Goal: Task Accomplishment & Management: Complete application form

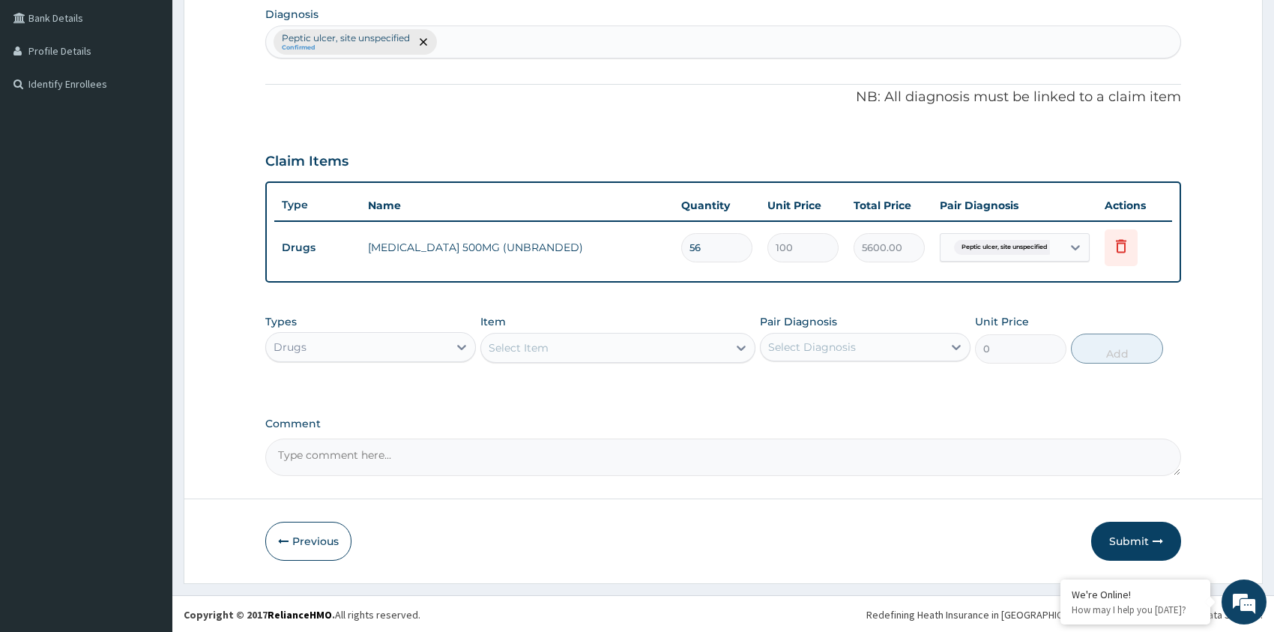
scroll to position [376, 0]
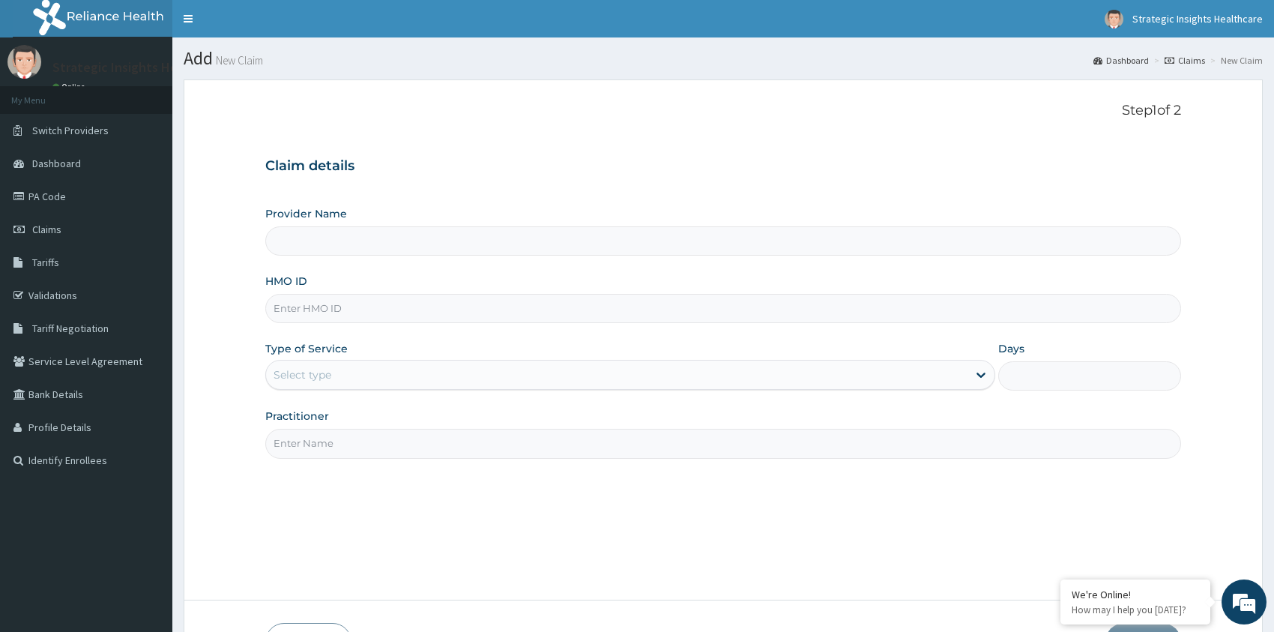
scroll to position [102, 0]
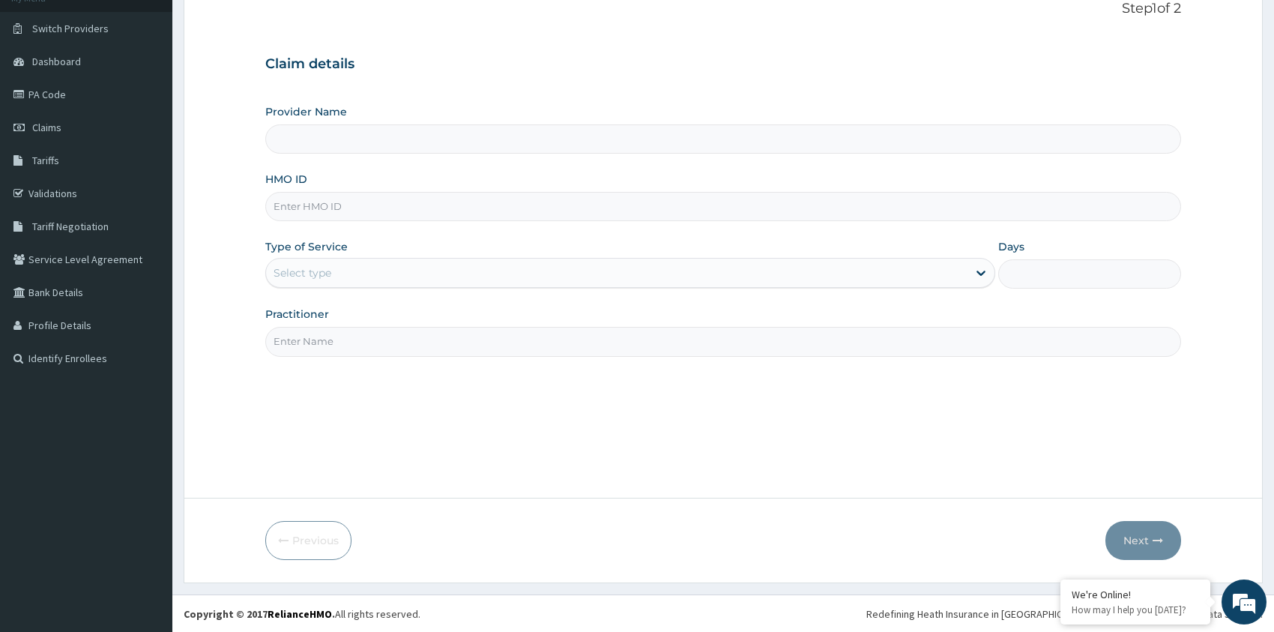
click at [384, 205] on input "HMO ID" at bounding box center [723, 206] width 916 height 29
type input "rsj/10031/a"
click at [378, 266] on div "Select type" at bounding box center [617, 273] width 702 height 24
click at [362, 268] on div "Select type" at bounding box center [617, 273] width 702 height 24
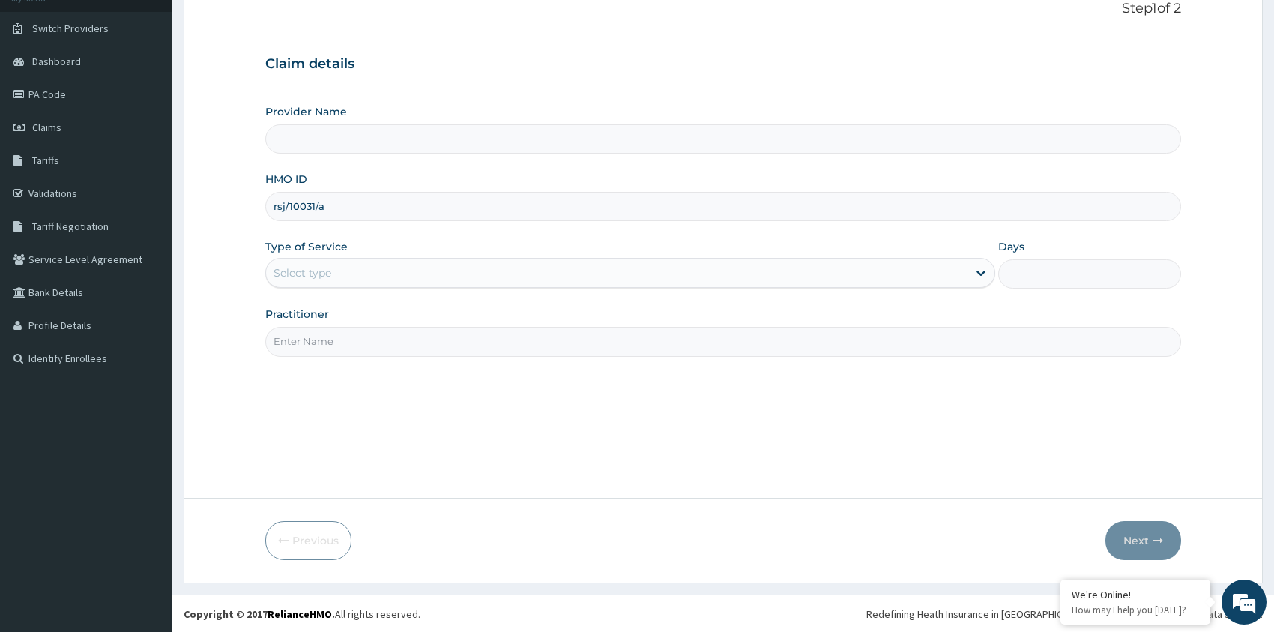
click at [352, 272] on div "Select type" at bounding box center [617, 273] width 702 height 24
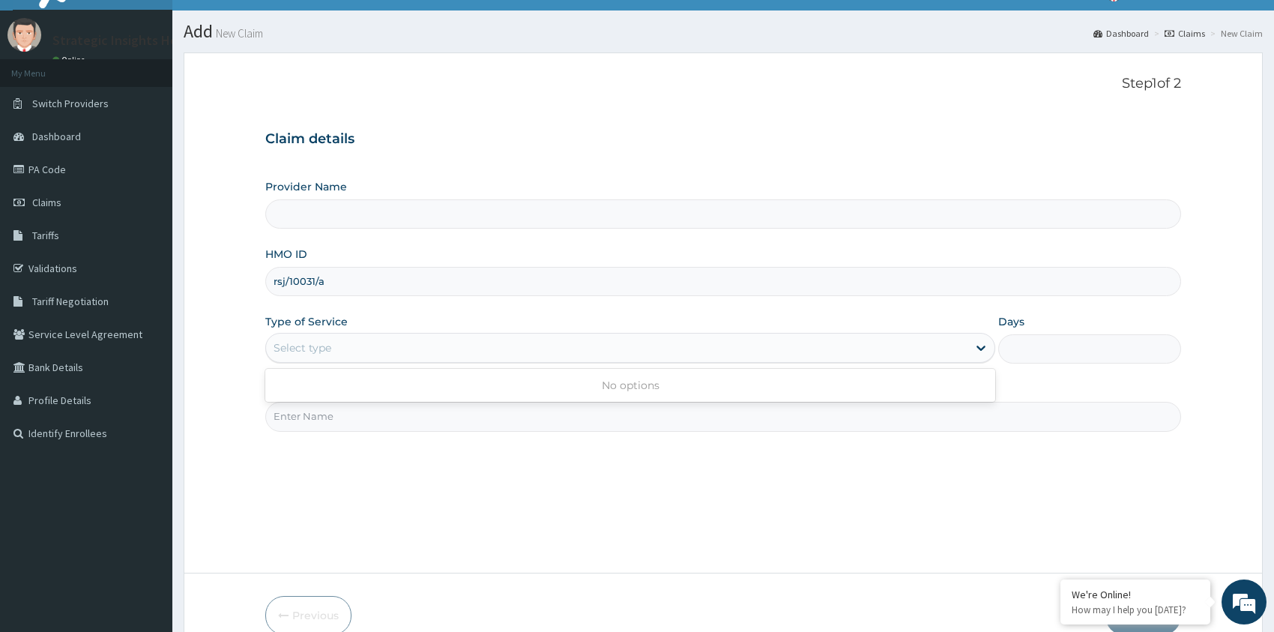
click at [355, 218] on input "Provider Name" at bounding box center [723, 213] width 916 height 29
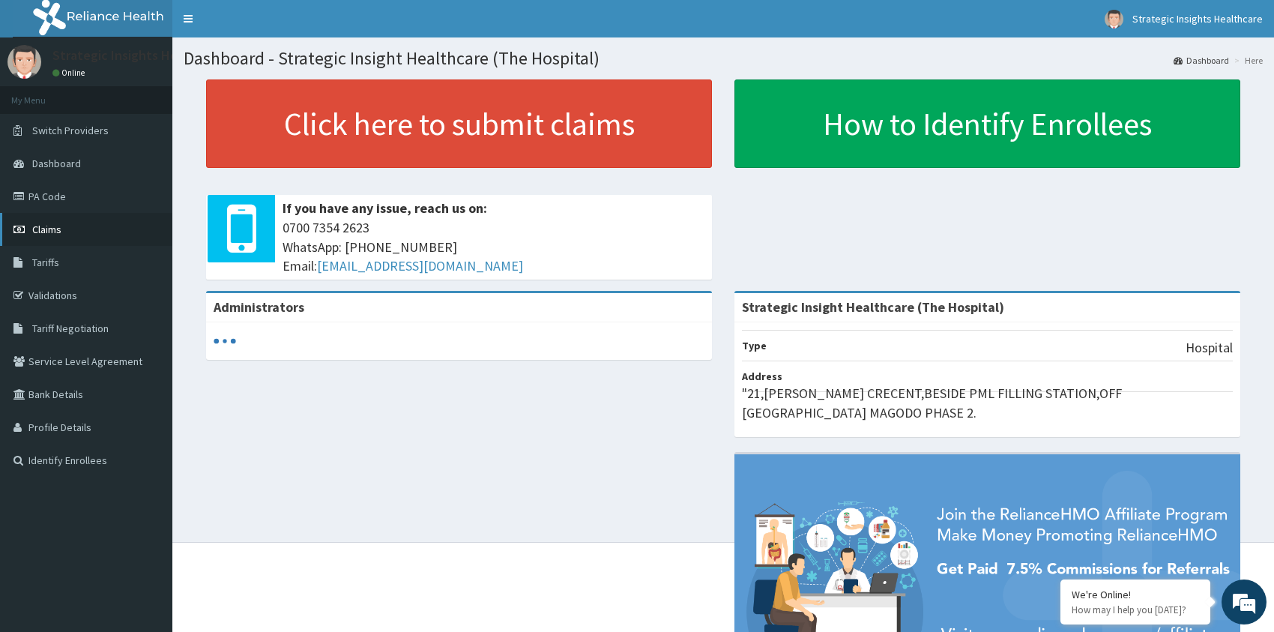
click at [43, 225] on span "Claims" at bounding box center [46, 229] width 29 height 13
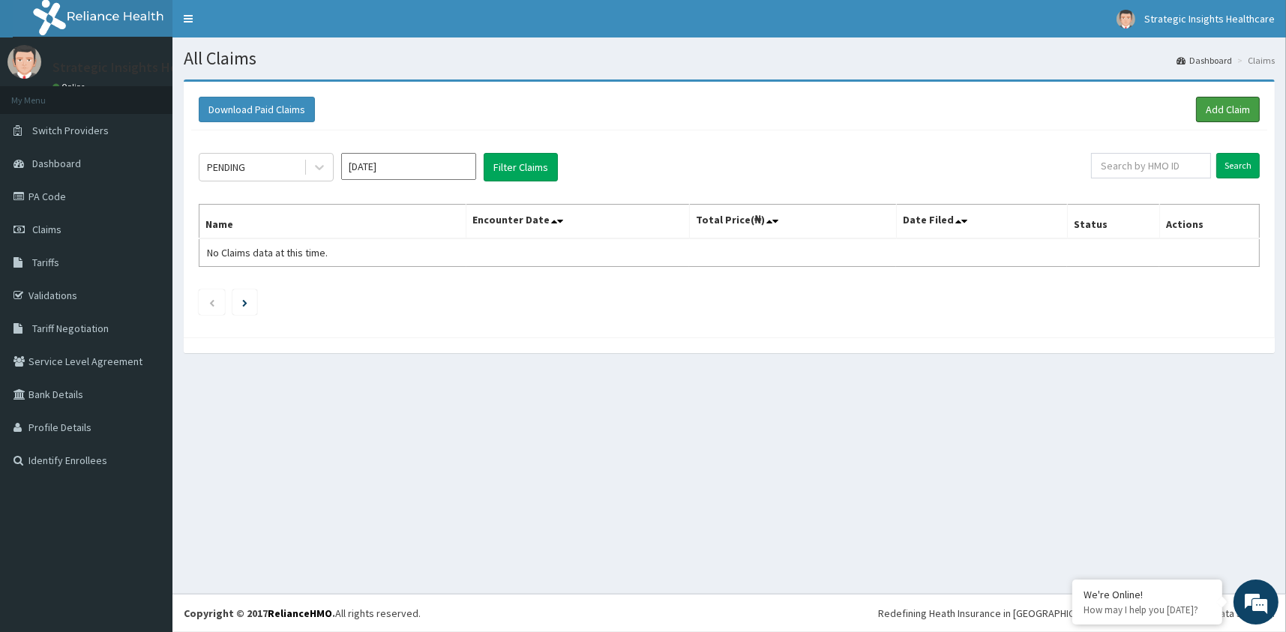
click at [1197, 108] on link "Add Claim" at bounding box center [1228, 109] width 64 height 25
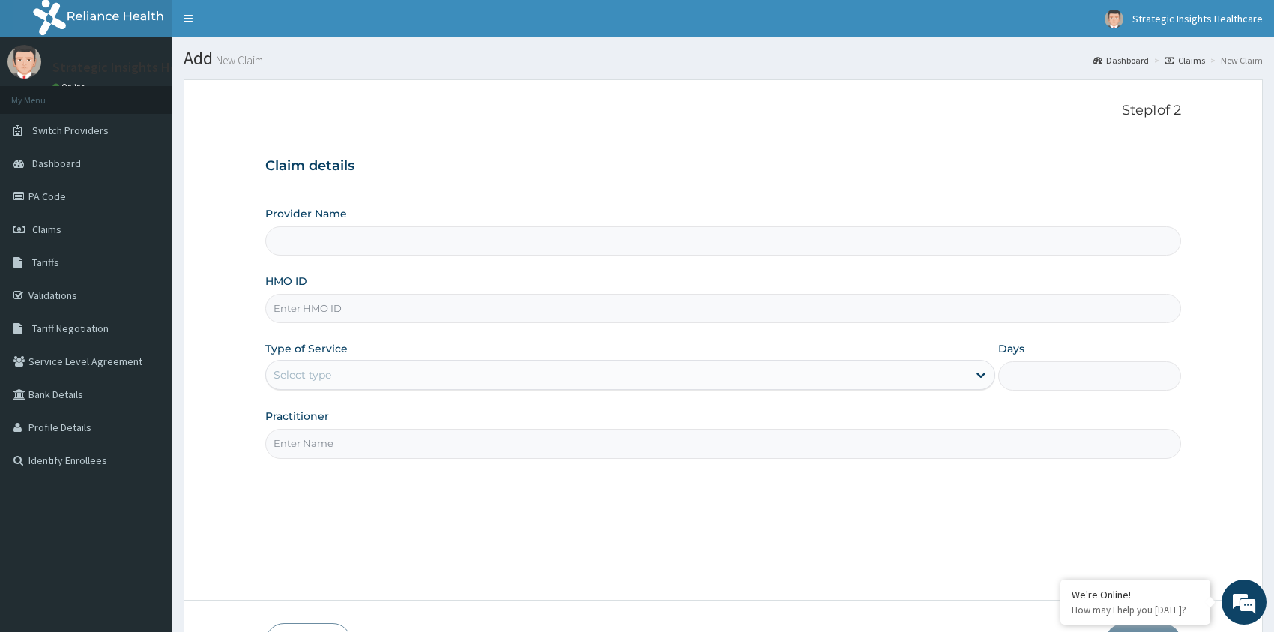
type input "Strategic Insight Healthcare (The Hospital)"
click at [357, 303] on input "HMO ID" at bounding box center [723, 308] width 916 height 29
type input "rsj/10031/a"
click at [316, 372] on div "Select type" at bounding box center [303, 374] width 58 height 15
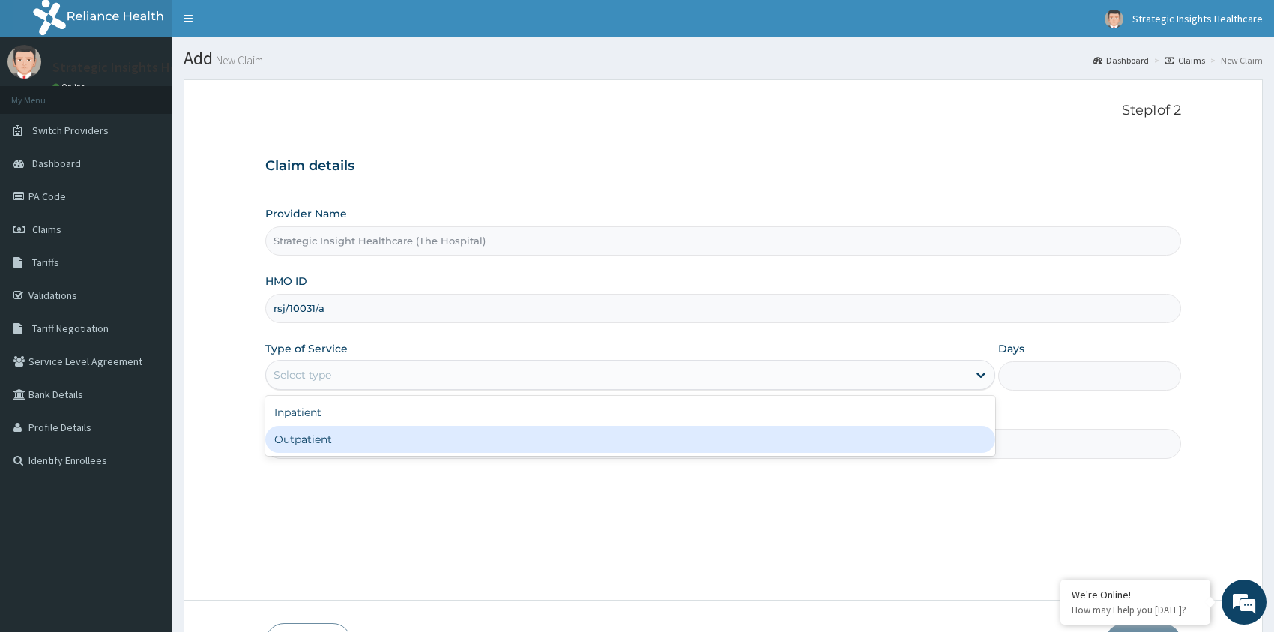
click at [331, 439] on div "Outpatient" at bounding box center [630, 439] width 731 height 27
type input "1"
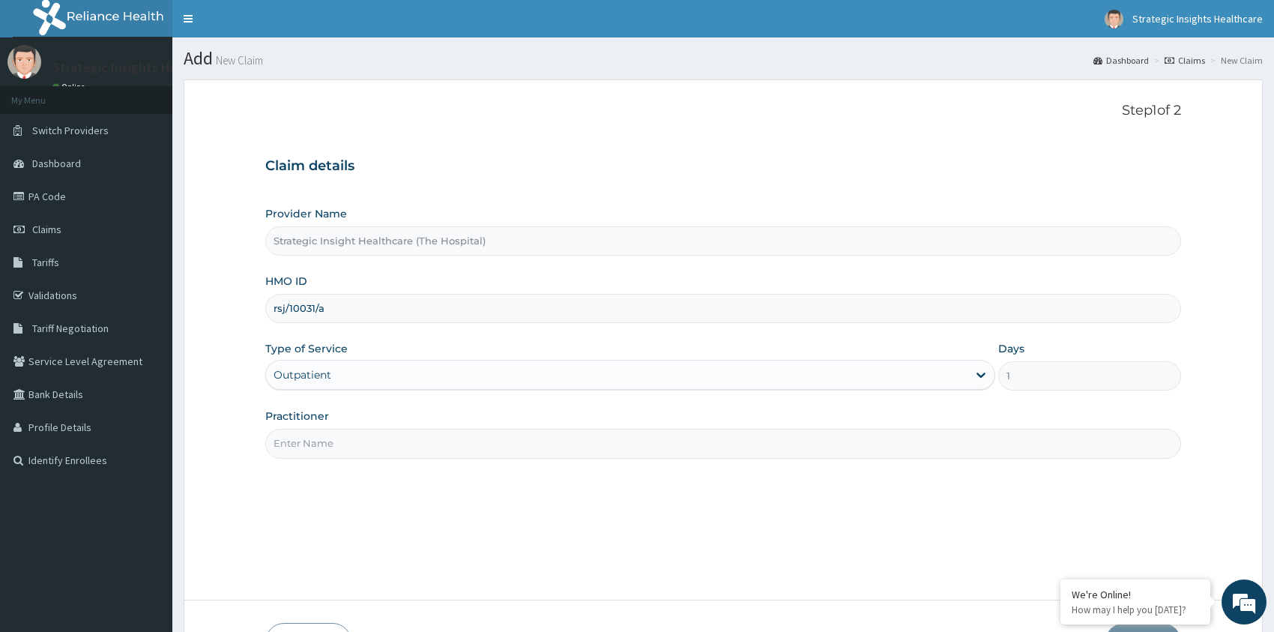
click at [412, 442] on input "Practitioner" at bounding box center [723, 443] width 916 height 29
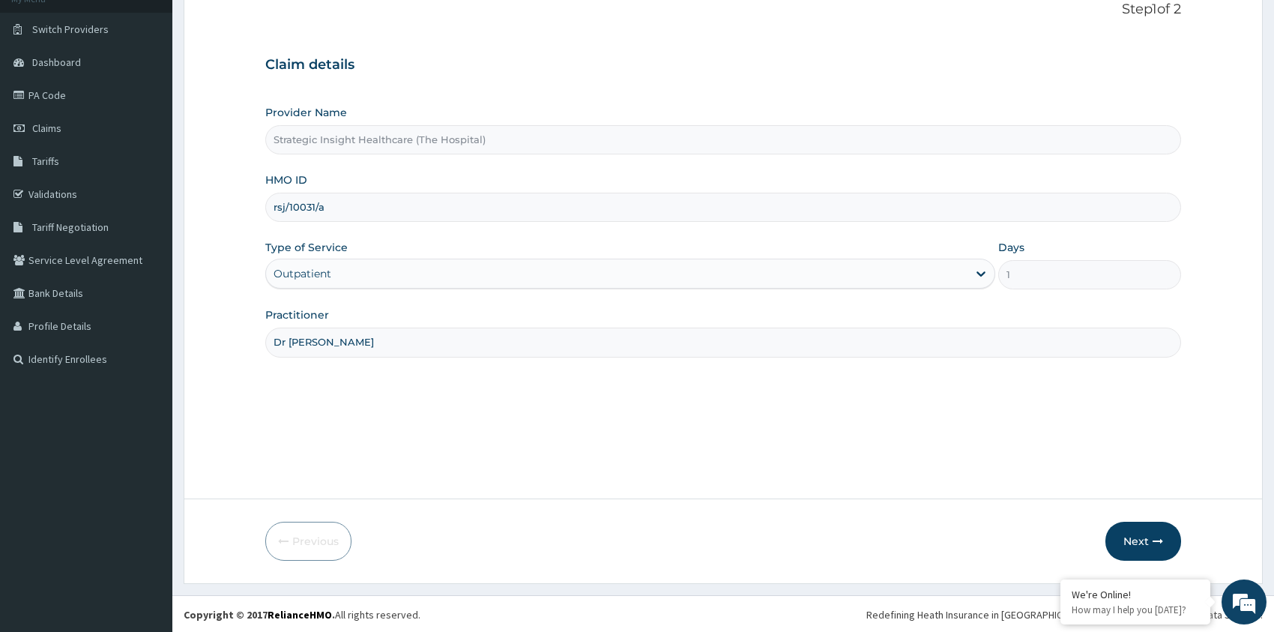
scroll to position [102, 0]
type input "Dr [PERSON_NAME]"
click at [1128, 532] on button "Next" at bounding box center [1144, 540] width 76 height 39
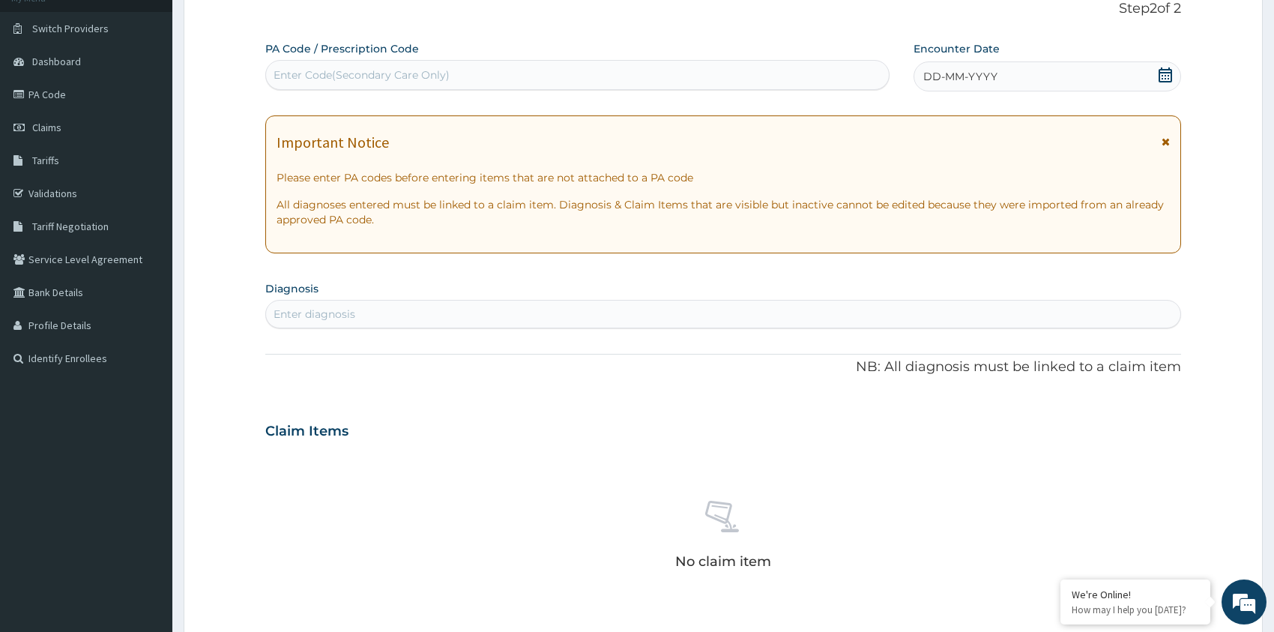
click at [1161, 70] on icon at bounding box center [1165, 74] width 15 height 15
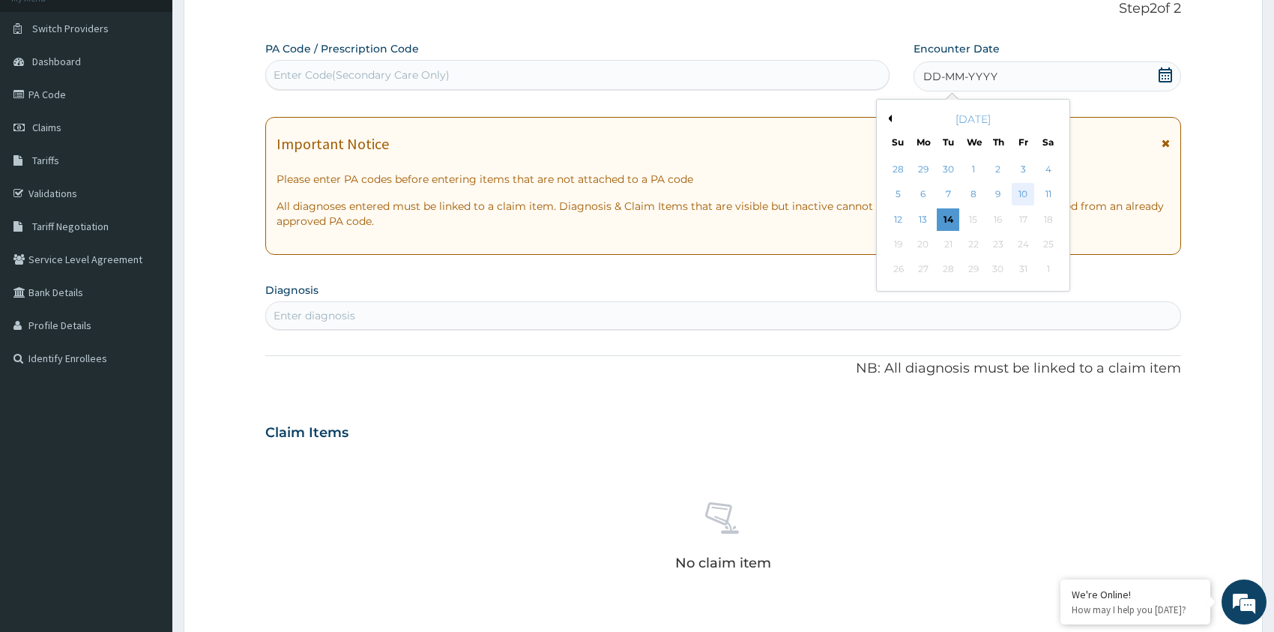
click at [1020, 190] on div "10" at bounding box center [1023, 195] width 22 height 22
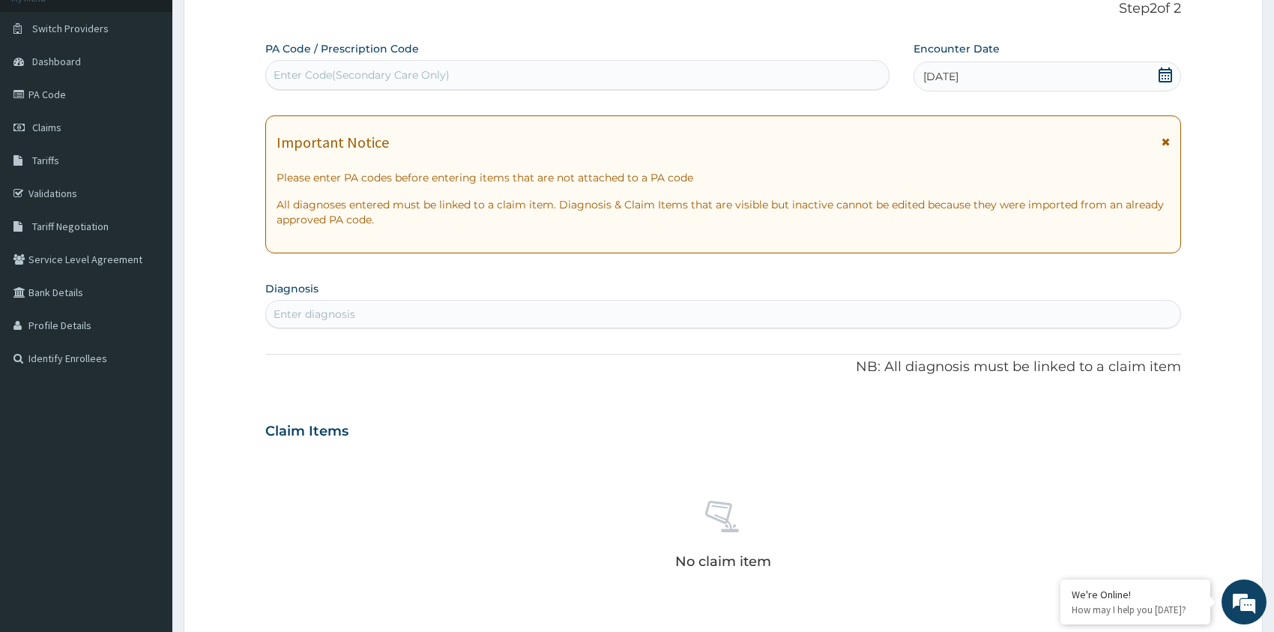
click at [384, 315] on div "Enter diagnosis" at bounding box center [723, 314] width 915 height 24
type input "peptic"
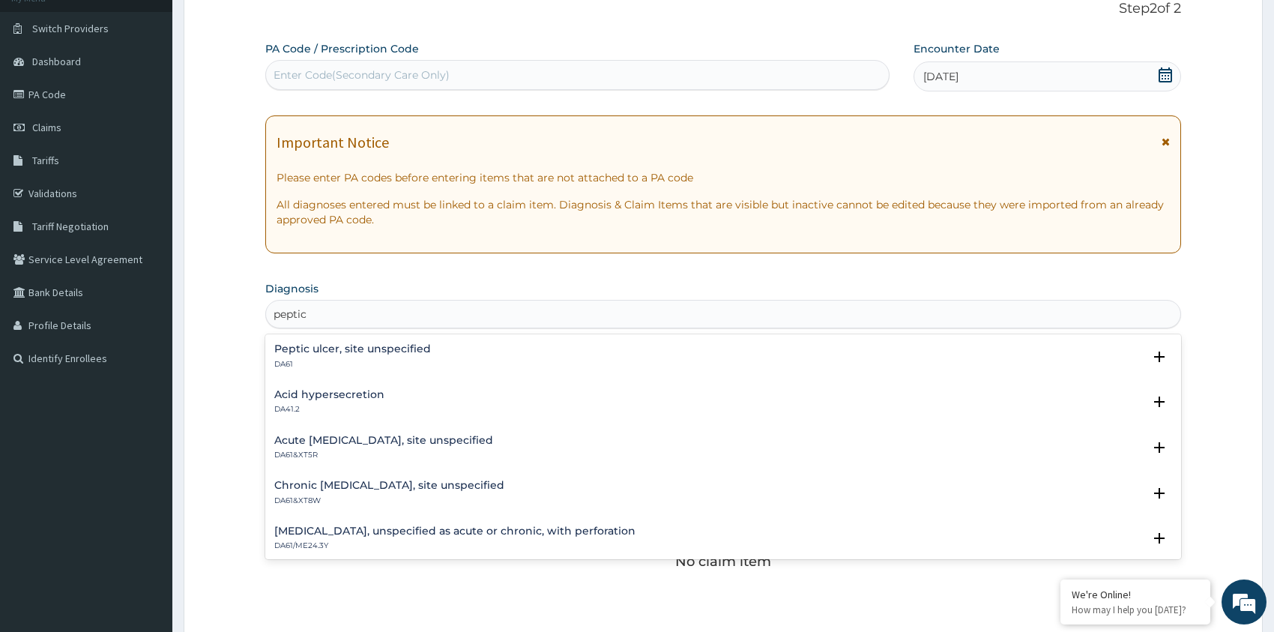
click at [389, 340] on div "Peptic ulcer, site unspecified DA61 Select Status Query Query covers suspected …" at bounding box center [723, 360] width 916 height 46
click at [392, 352] on h4 "Peptic ulcer, site unspecified" at bounding box center [352, 348] width 157 height 11
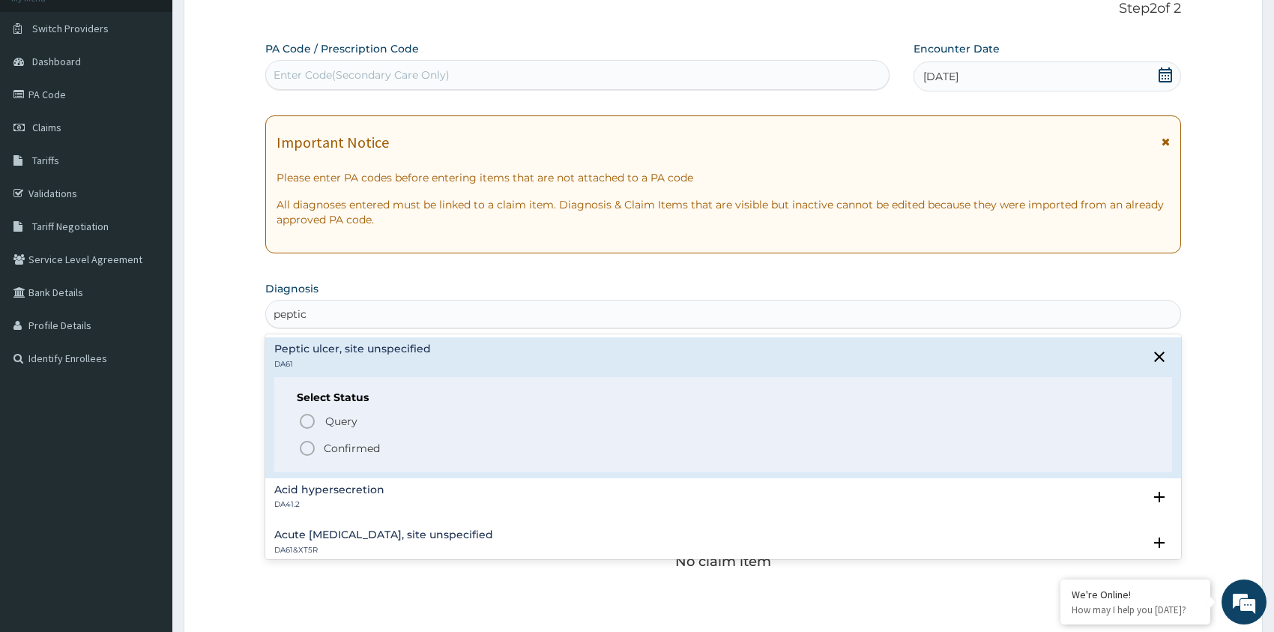
click at [322, 446] on span "Confirmed" at bounding box center [724, 448] width 852 height 18
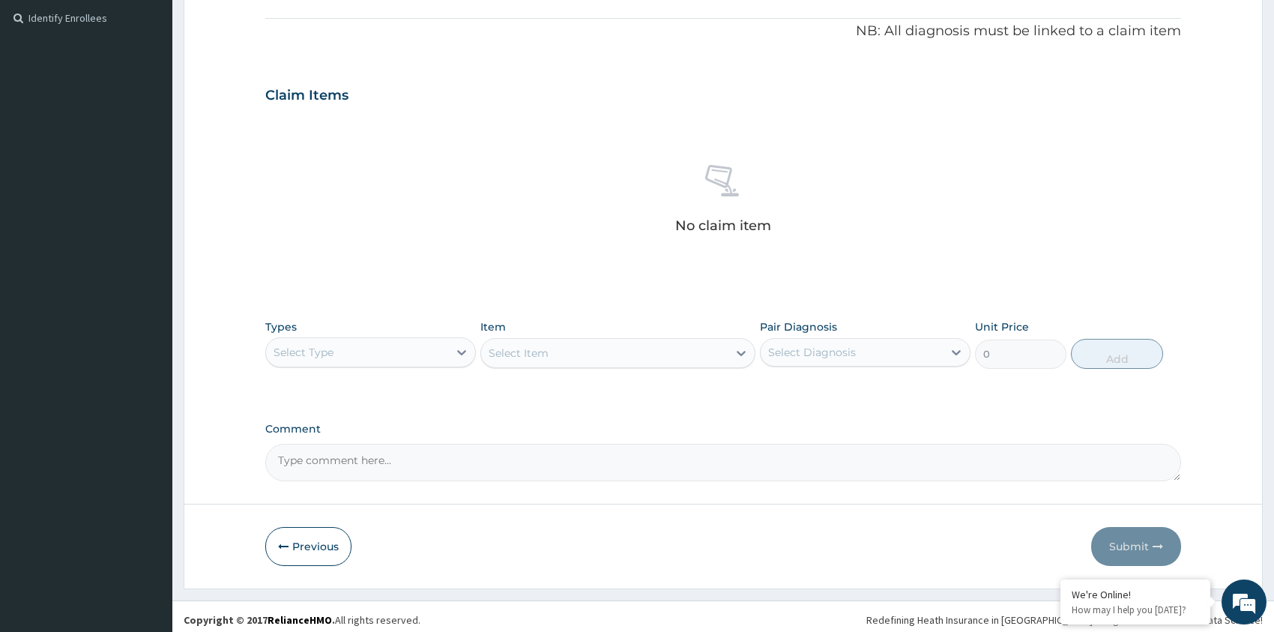
scroll to position [448, 0]
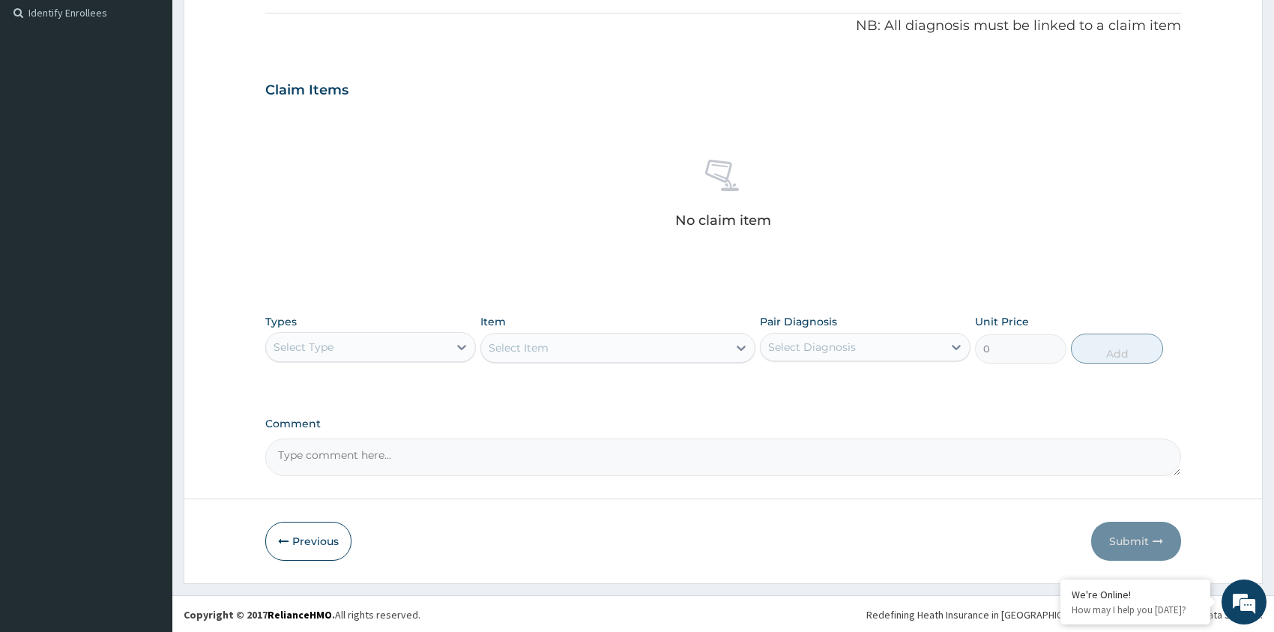
click at [418, 349] on div "Select Type" at bounding box center [357, 347] width 182 height 24
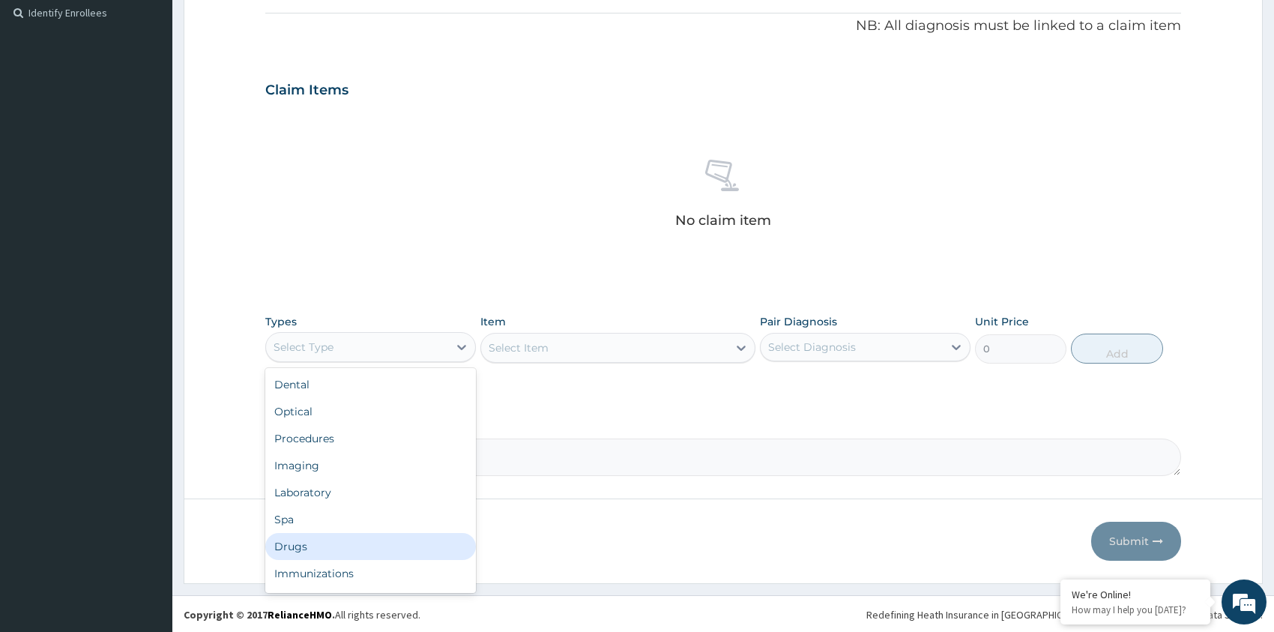
click at [385, 549] on div "Drugs" at bounding box center [370, 546] width 211 height 27
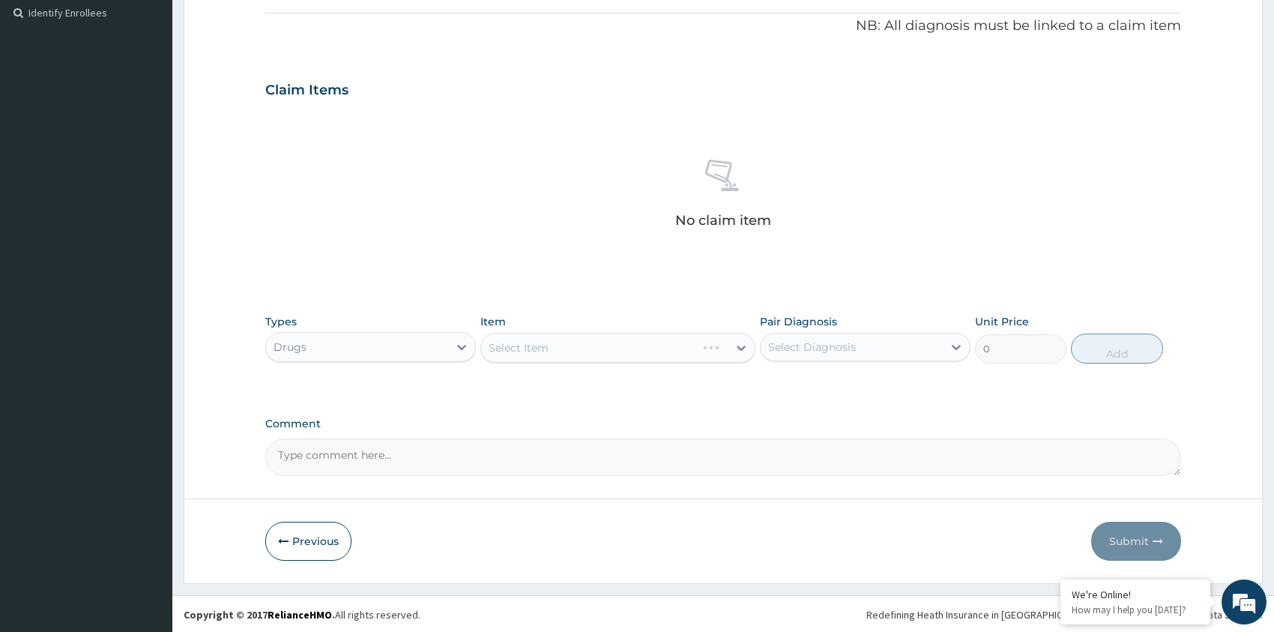
click at [514, 345] on div "Select Item" at bounding box center [618, 348] width 275 height 30
click at [524, 345] on div "Select Item" at bounding box center [519, 347] width 60 height 15
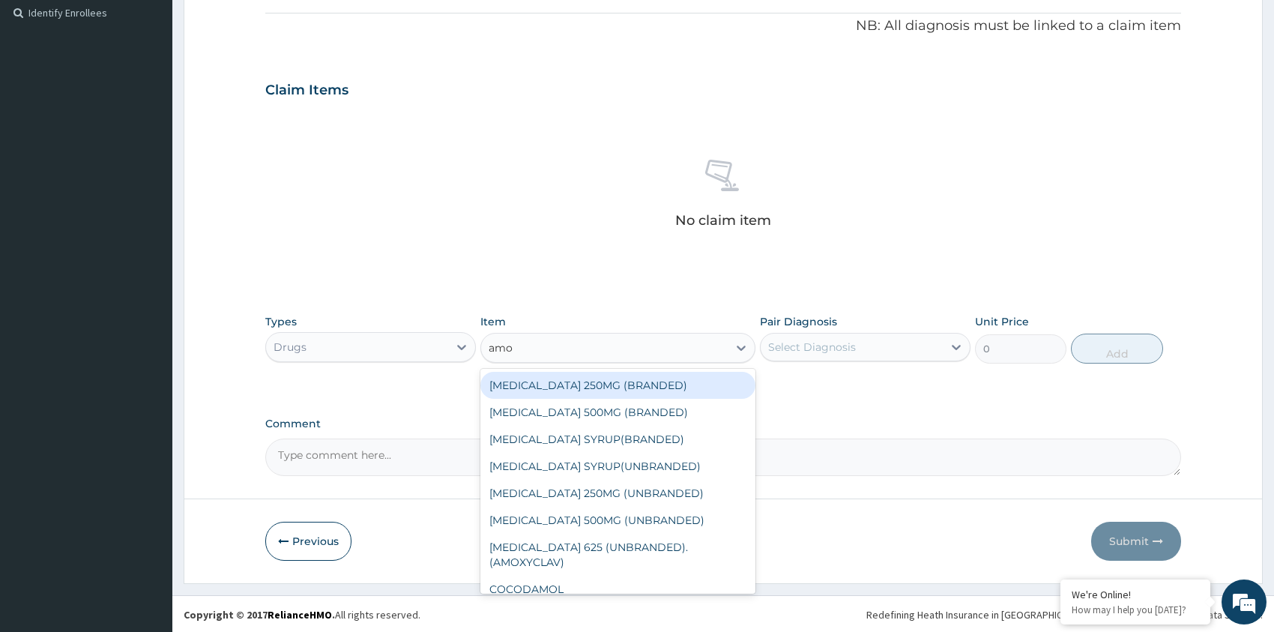
type input "amox"
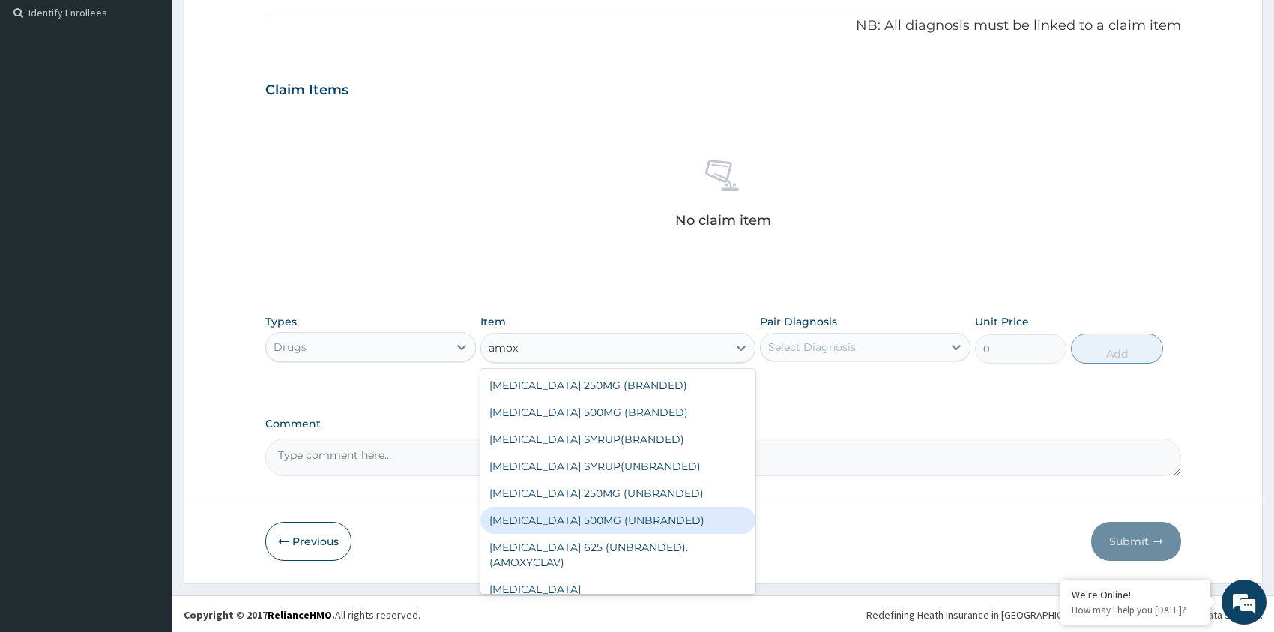
click at [607, 510] on div "AMOXICILLIN 500MG (UNBRANDED)" at bounding box center [618, 520] width 275 height 27
type input "100"
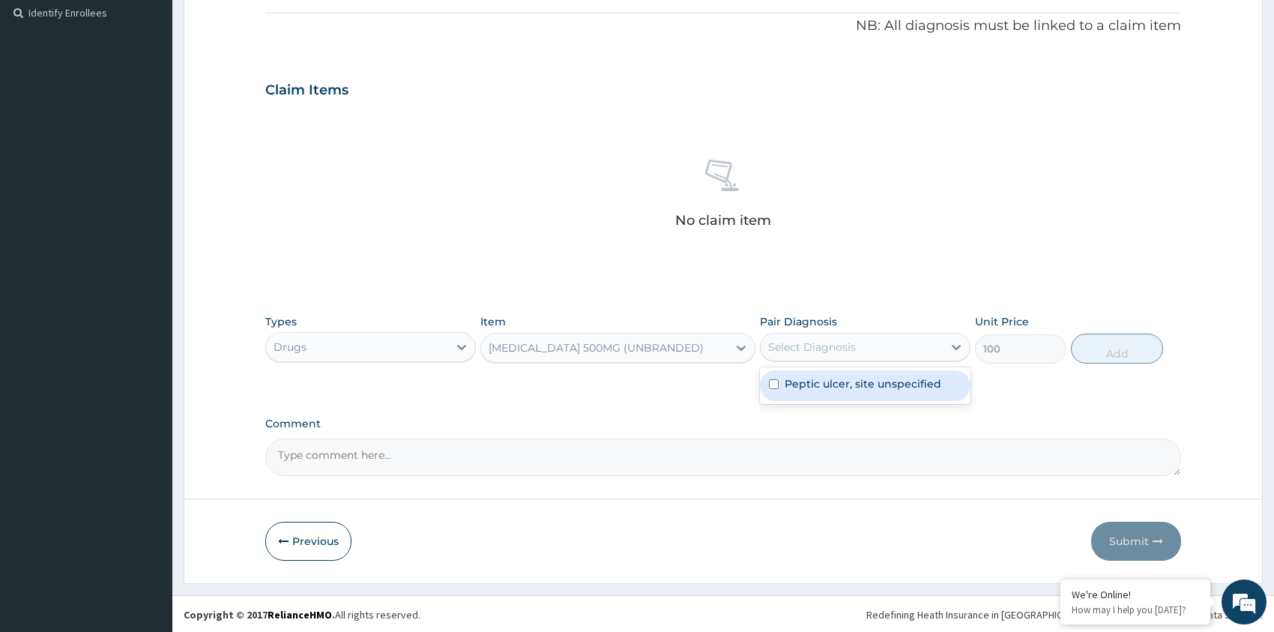
click at [803, 340] on div "Select Diagnosis" at bounding box center [812, 347] width 88 height 15
drag, startPoint x: 818, startPoint y: 382, endPoint x: 830, endPoint y: 380, distance: 12.1
click at [819, 382] on label "Peptic ulcer, site unspecified" at bounding box center [863, 383] width 157 height 15
checkbox input "true"
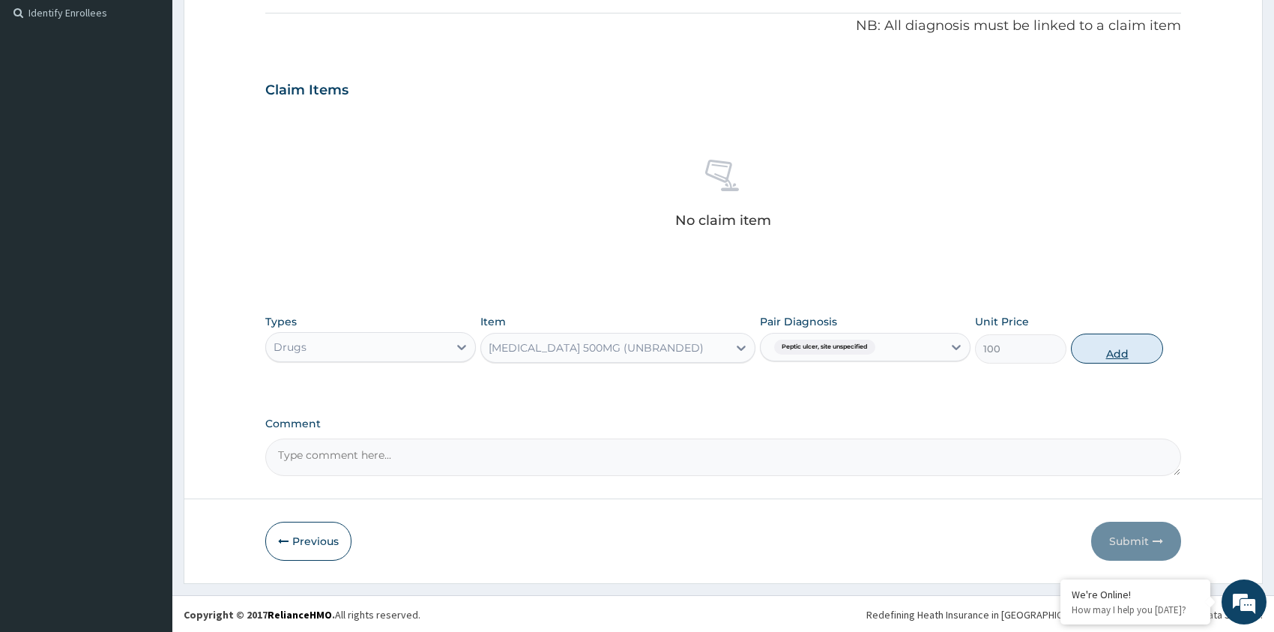
drag, startPoint x: 1112, startPoint y: 338, endPoint x: 1104, endPoint y: 342, distance: 8.4
click at [1111, 338] on button "Add" at bounding box center [1116, 349] width 91 height 30
type input "0"
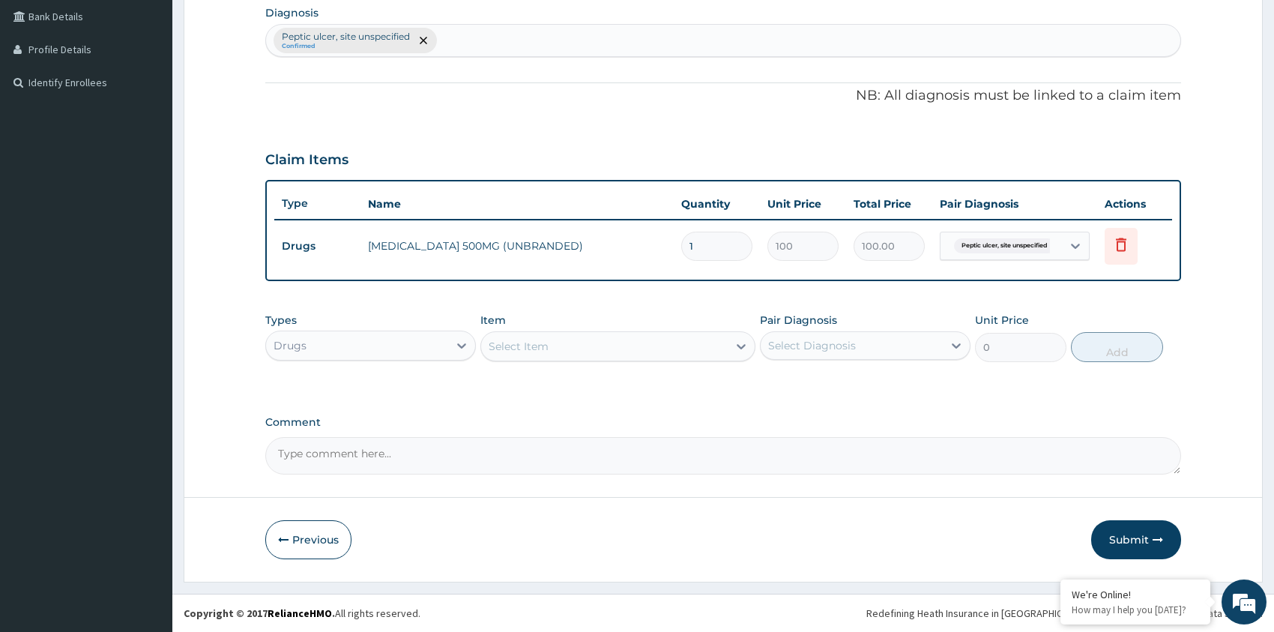
scroll to position [376, 0]
type input "0.00"
type input "5"
type input "500.00"
type input "56"
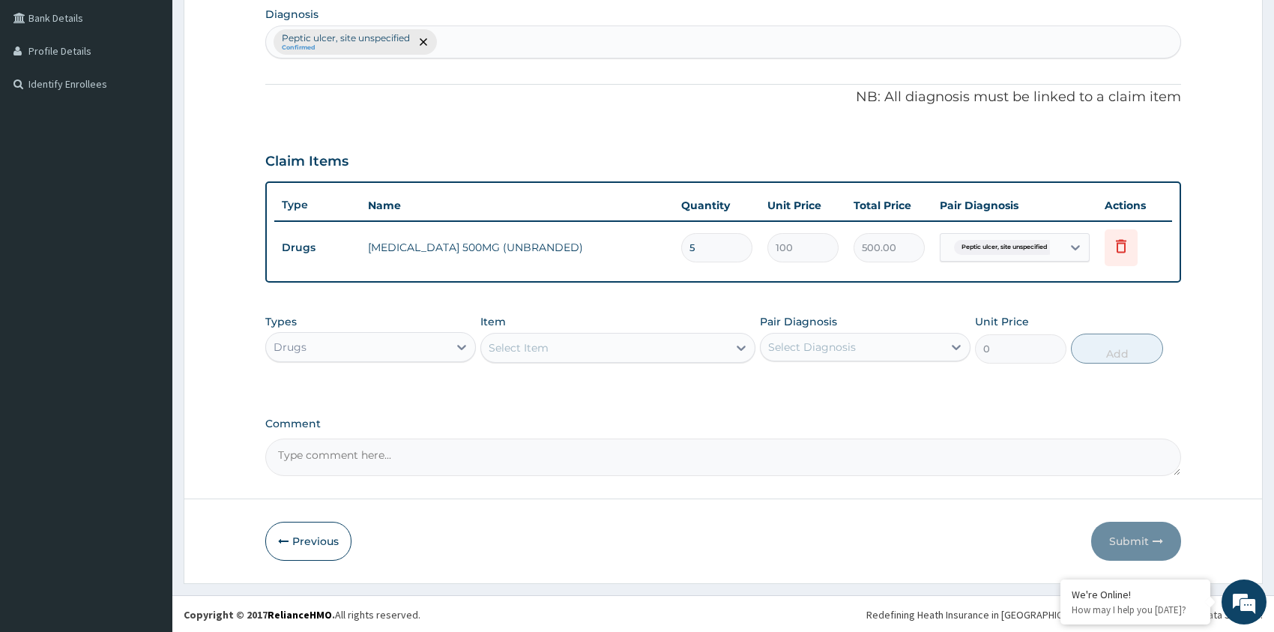
type input "5600.00"
type input "56"
click at [548, 363] on div "Types Drugs Item Select Item Pair Diagnosis Select Diagnosis Unit Price 0 Add" at bounding box center [723, 339] width 916 height 64
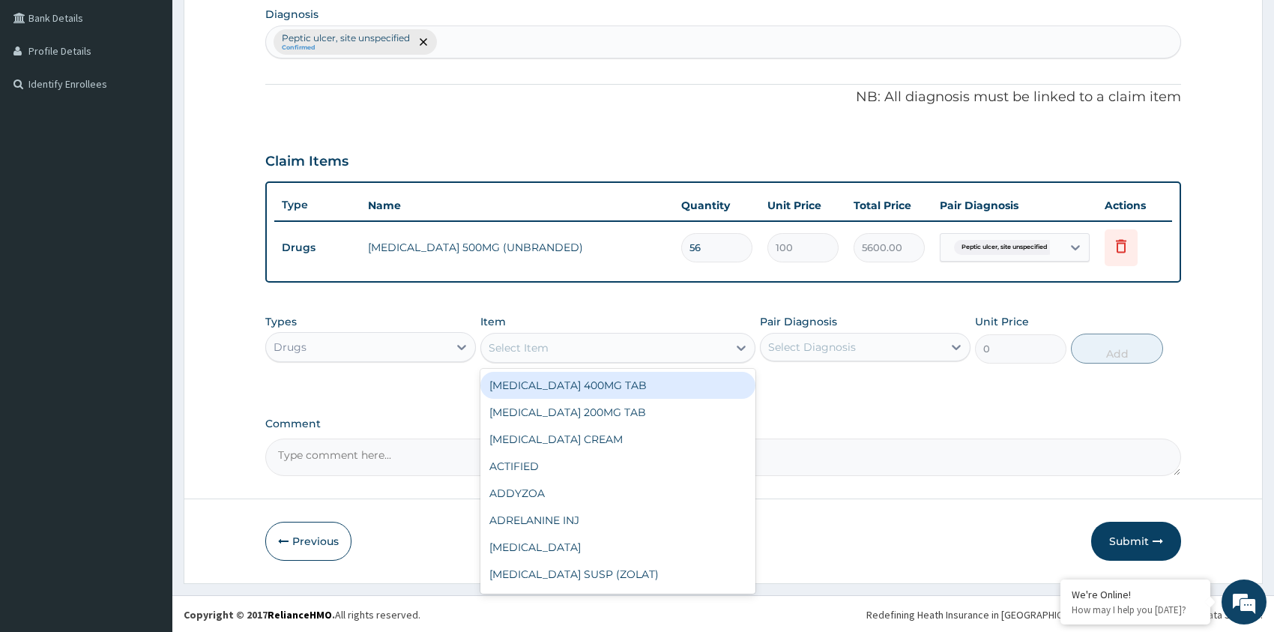
click at [558, 353] on div "Select Item" at bounding box center [604, 348] width 247 height 24
type input "metro"
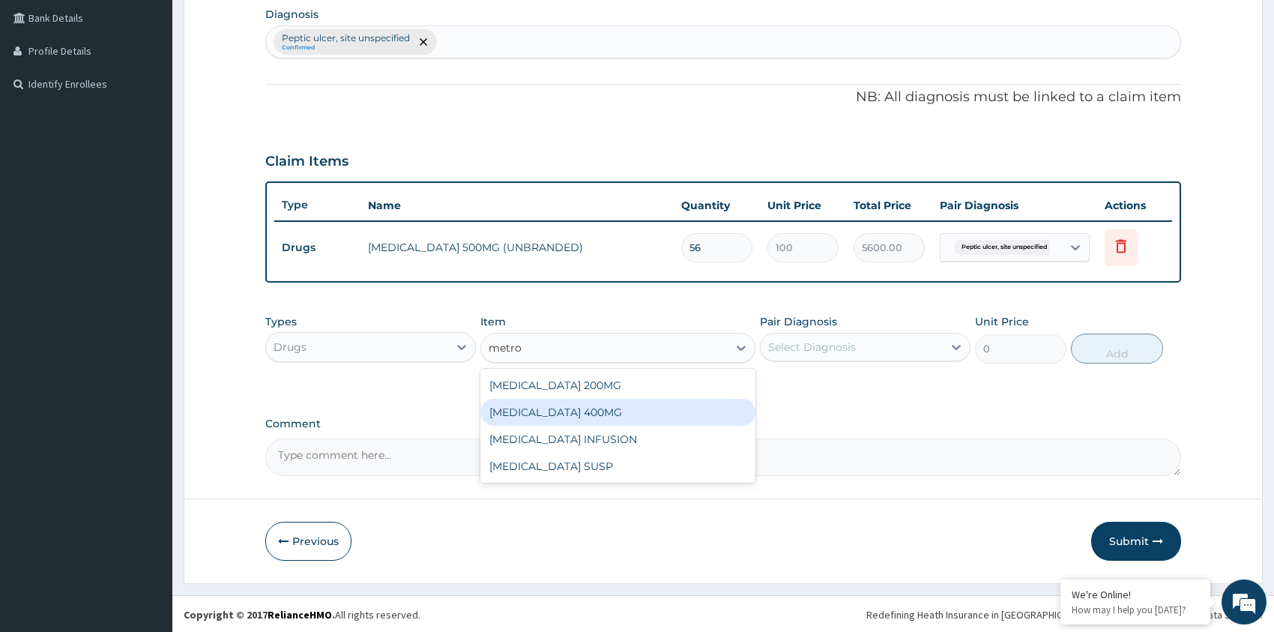
click at [627, 409] on div "METRONIDAZOLE 400MG" at bounding box center [618, 412] width 275 height 27
type input "100"
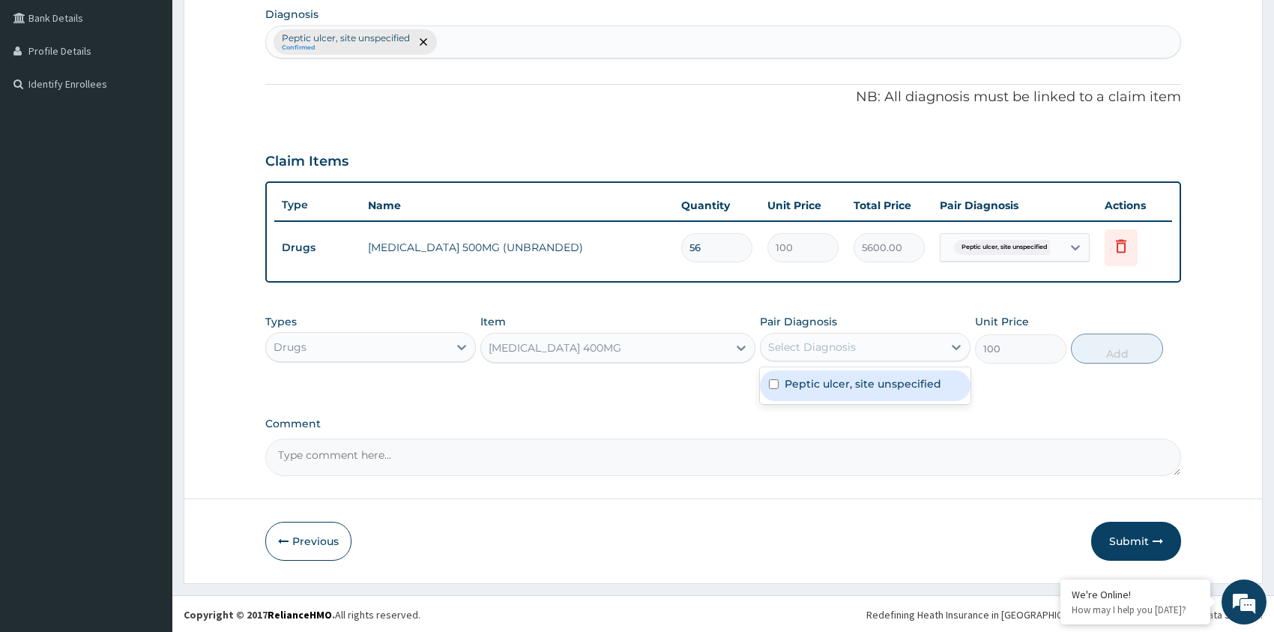
click at [783, 343] on div "Select Diagnosis" at bounding box center [812, 347] width 88 height 15
click at [827, 376] on label "Peptic ulcer, site unspecified" at bounding box center [863, 383] width 157 height 15
checkbox input "true"
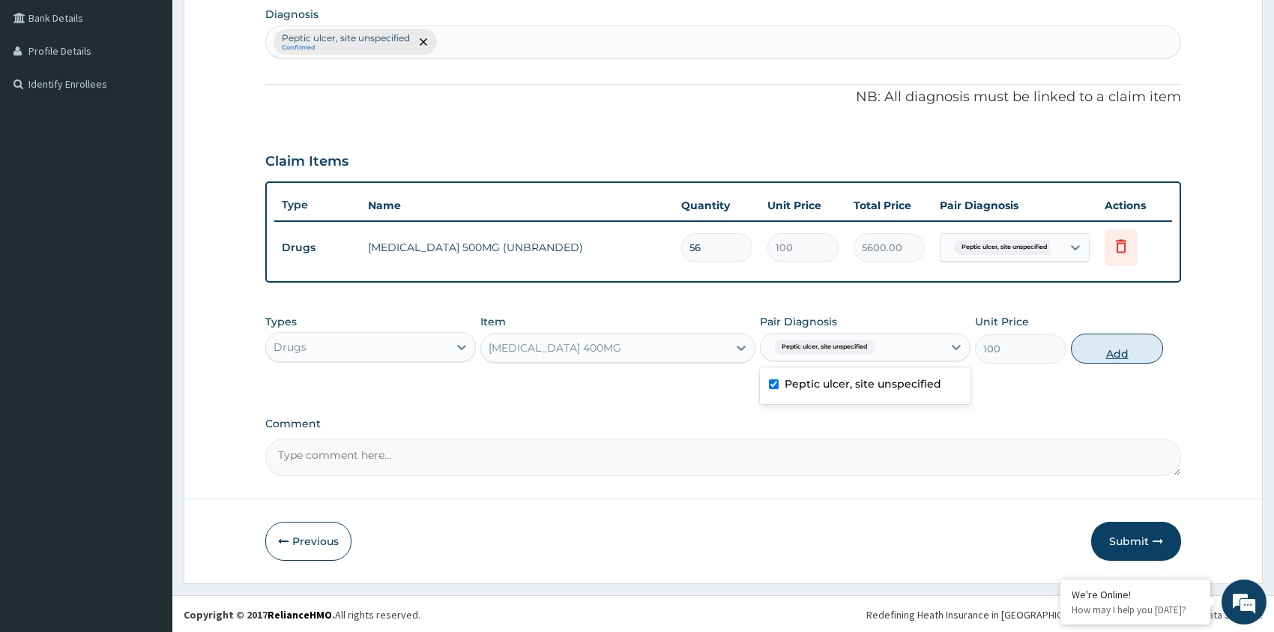
click at [1132, 348] on button "Add" at bounding box center [1116, 349] width 91 height 30
type input "0"
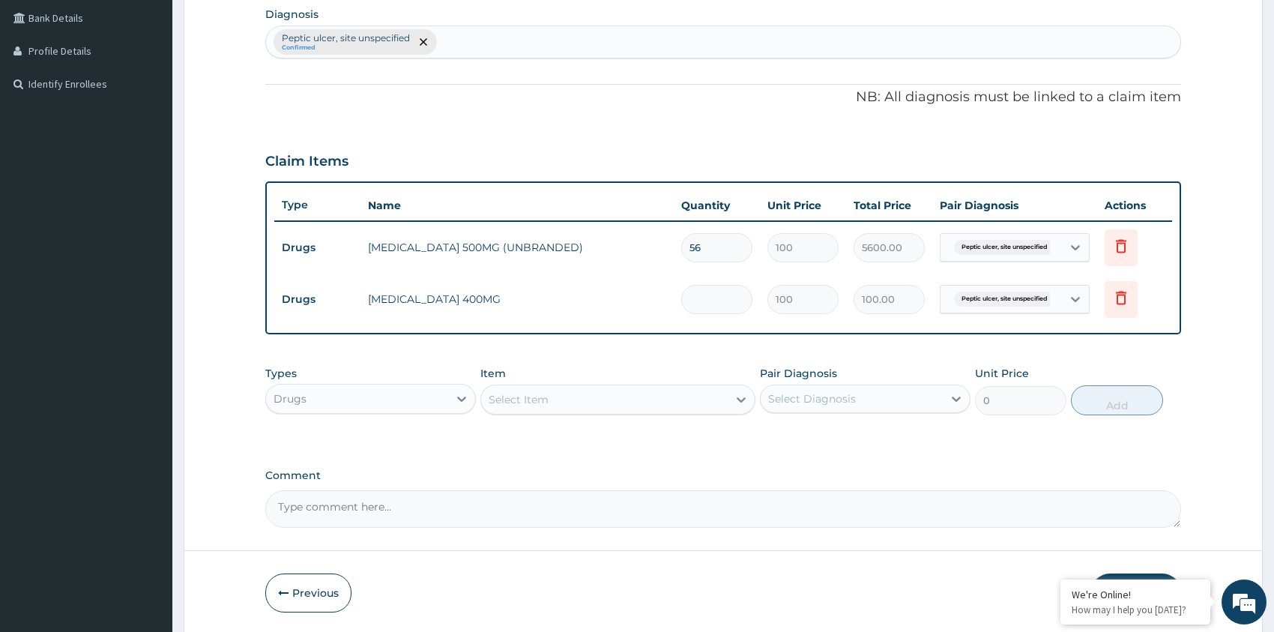
type input "0.00"
type input "4"
type input "400.00"
type input "42"
type input "4200.00"
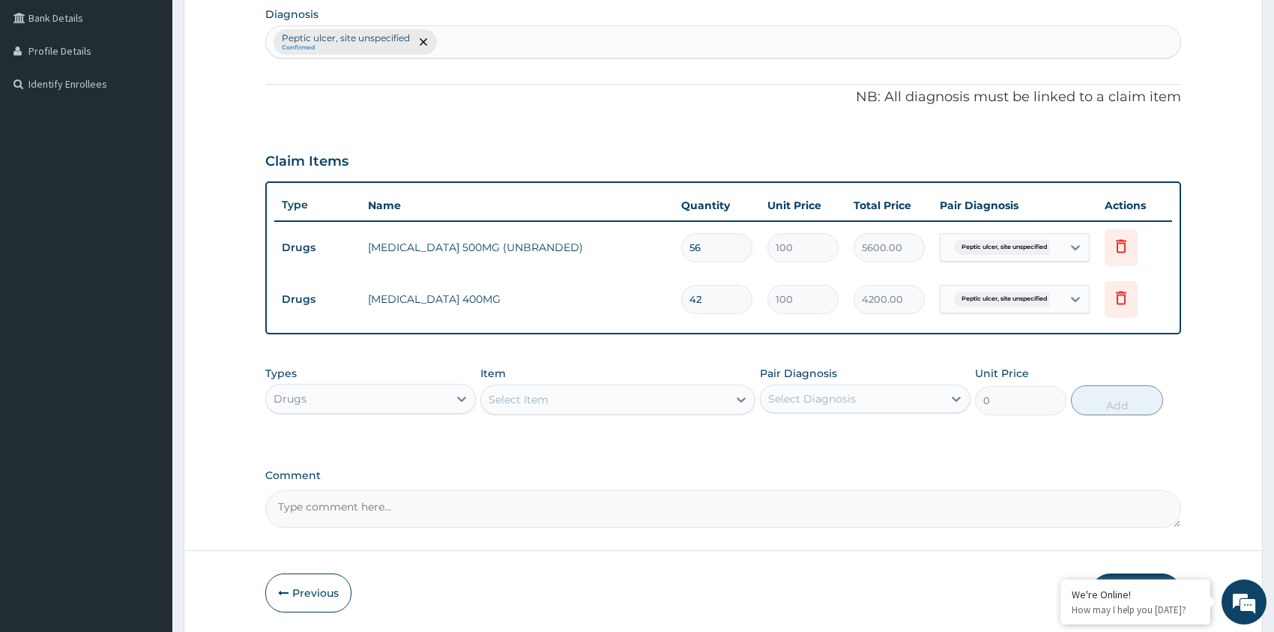
type input "42"
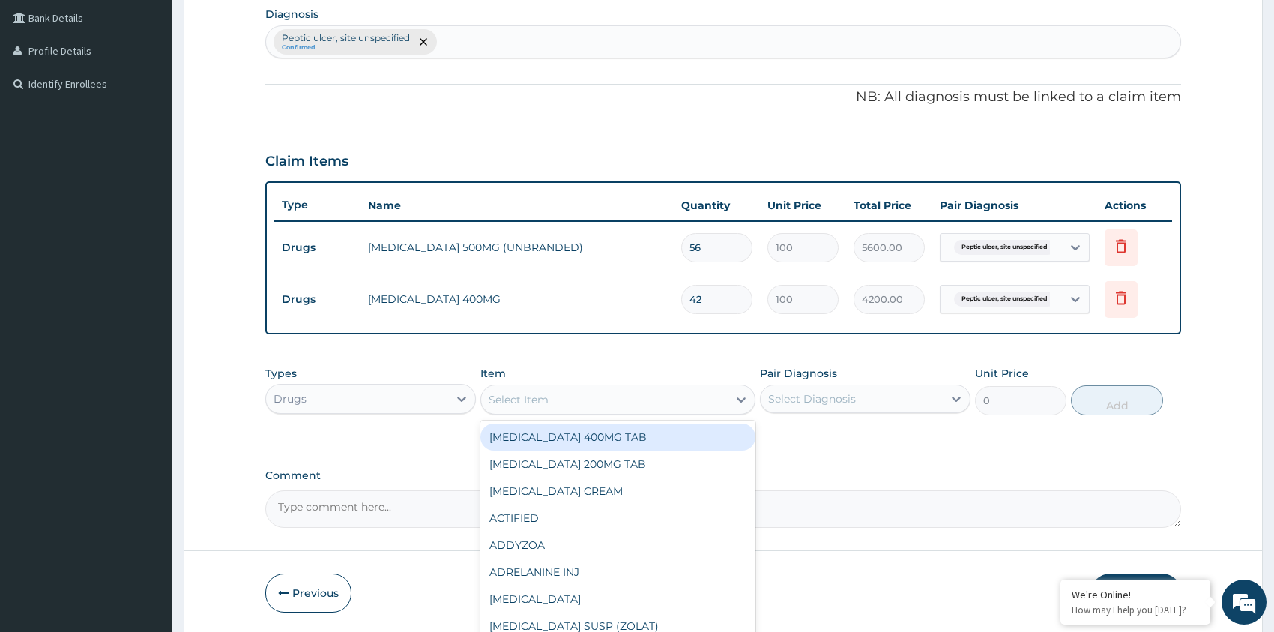
click at [562, 394] on div "Select Item" at bounding box center [604, 400] width 247 height 24
type input "omepra"
click at [549, 430] on div "OMEPRAZOLE 20MG" at bounding box center [618, 437] width 275 height 27
type input "130.039"
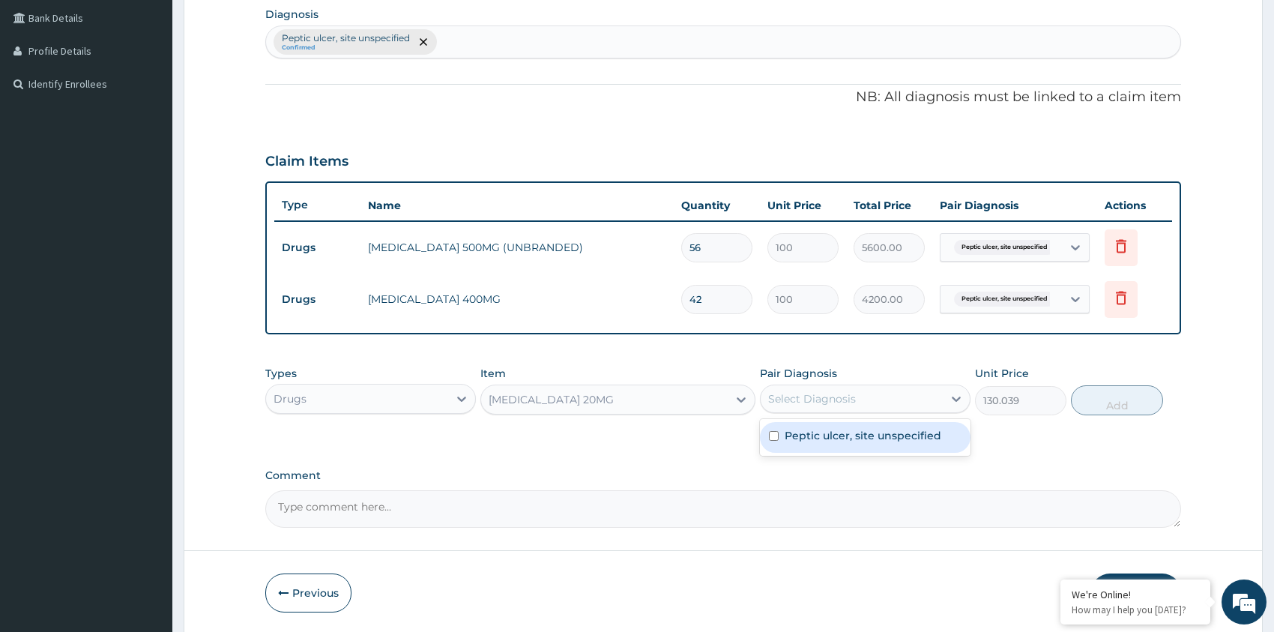
click at [804, 395] on div "Select Diagnosis" at bounding box center [812, 398] width 88 height 15
click at [804, 432] on label "Peptic ulcer, site unspecified" at bounding box center [863, 435] width 157 height 15
checkbox input "true"
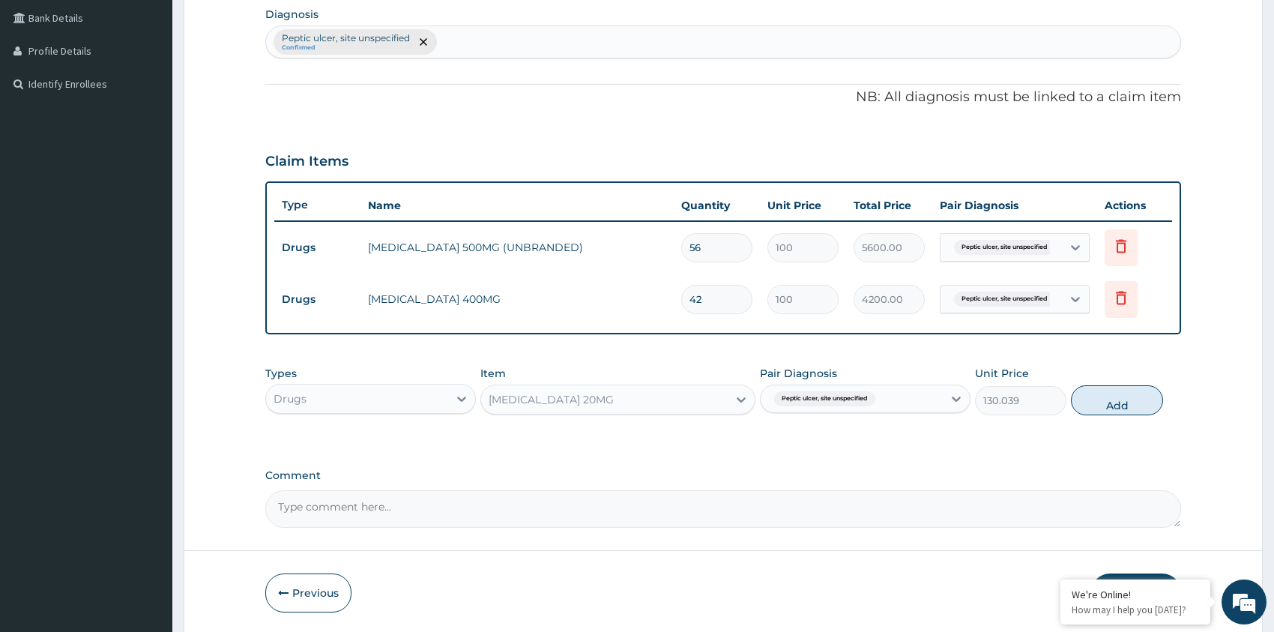
click at [1131, 398] on button "Add" at bounding box center [1116, 400] width 91 height 30
type input "0"
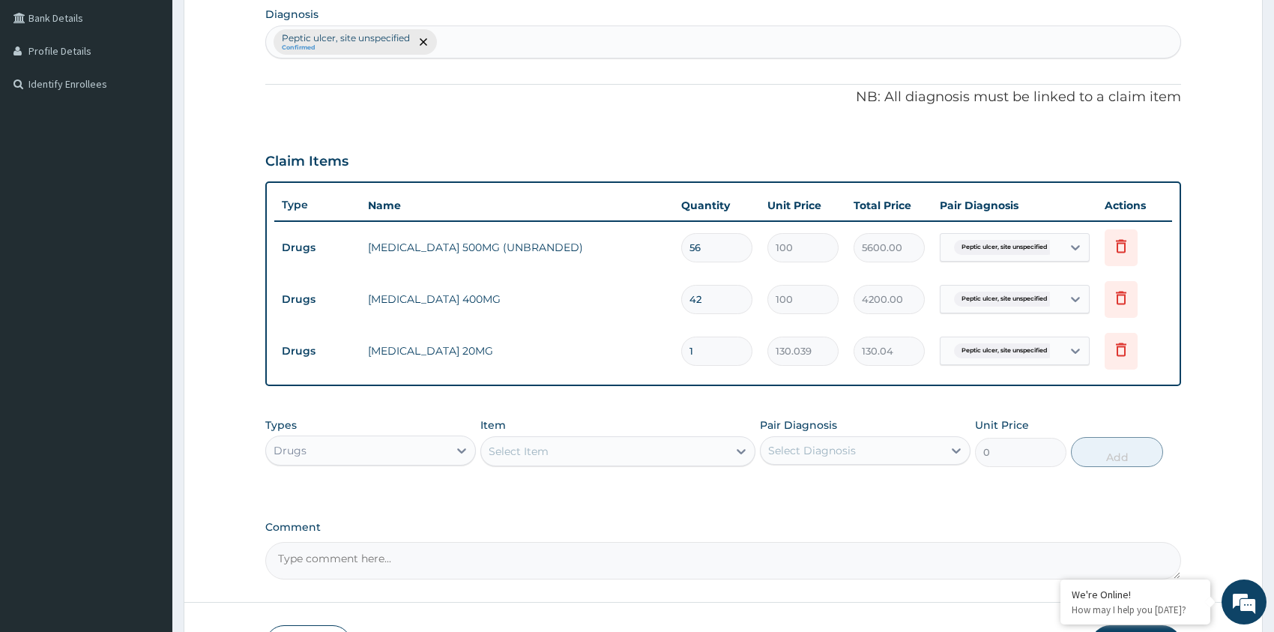
drag, startPoint x: 702, startPoint y: 353, endPoint x: 681, endPoint y: 344, distance: 23.5
click at [682, 346] on input "1" at bounding box center [716, 351] width 71 height 29
type input "2"
type input "260.08"
type input "28"
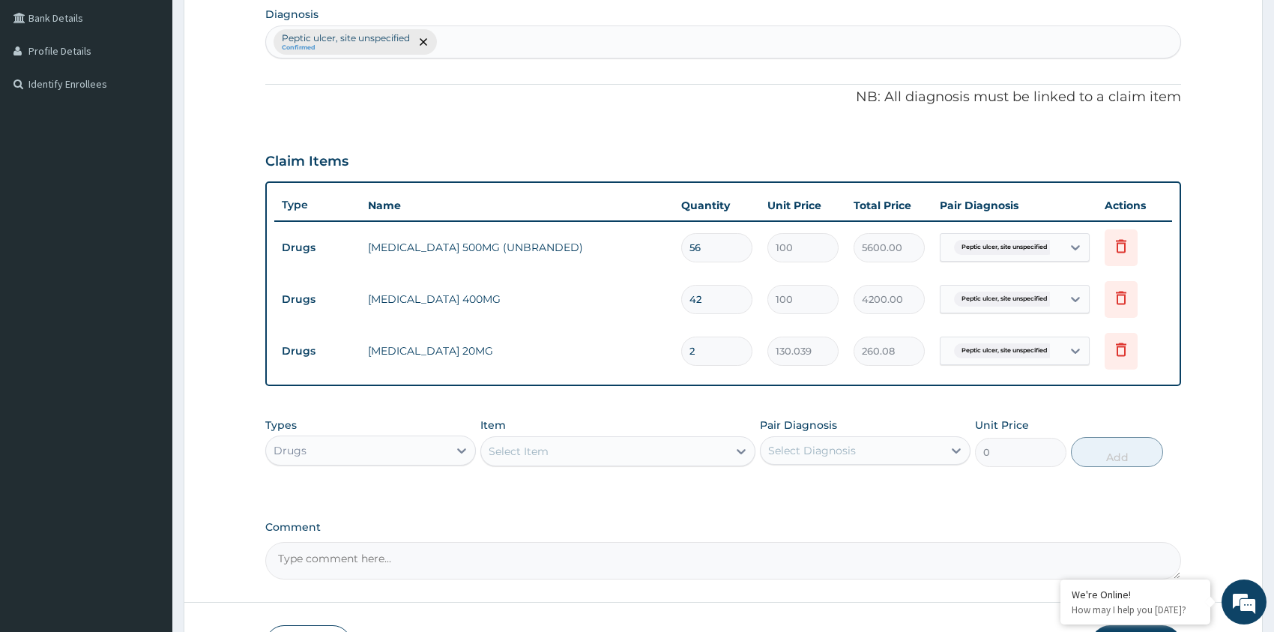
type input "3641.09"
type input "28"
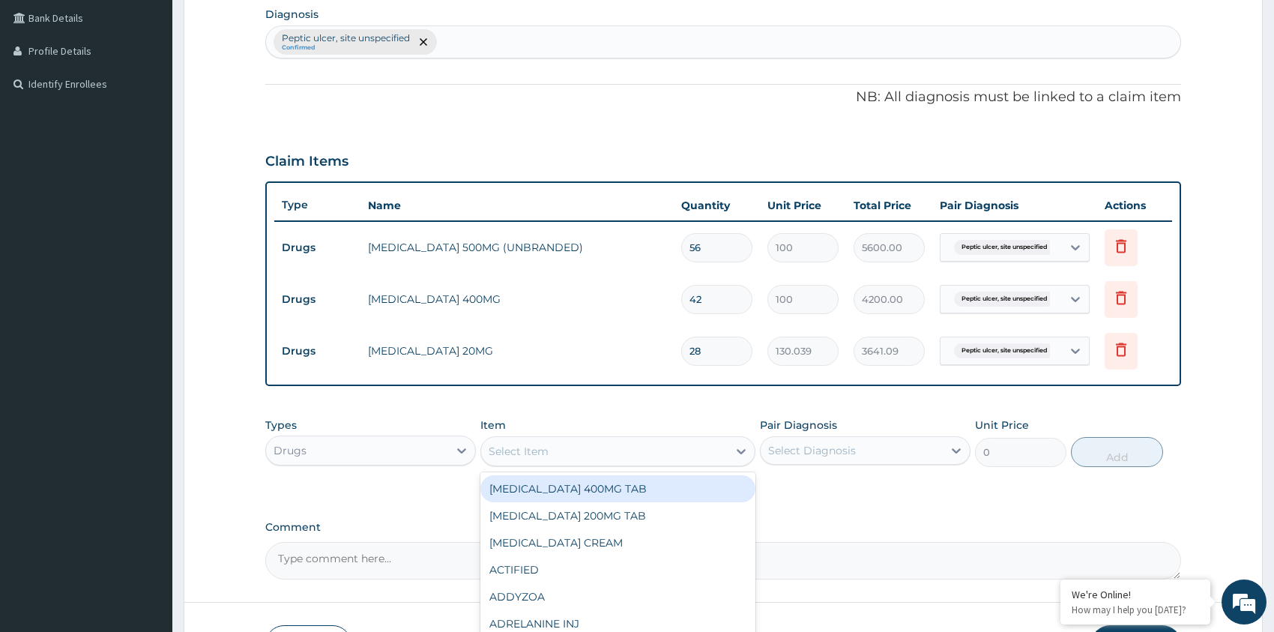
click at [543, 451] on div "Select Item" at bounding box center [519, 451] width 60 height 15
type input "ibupro"
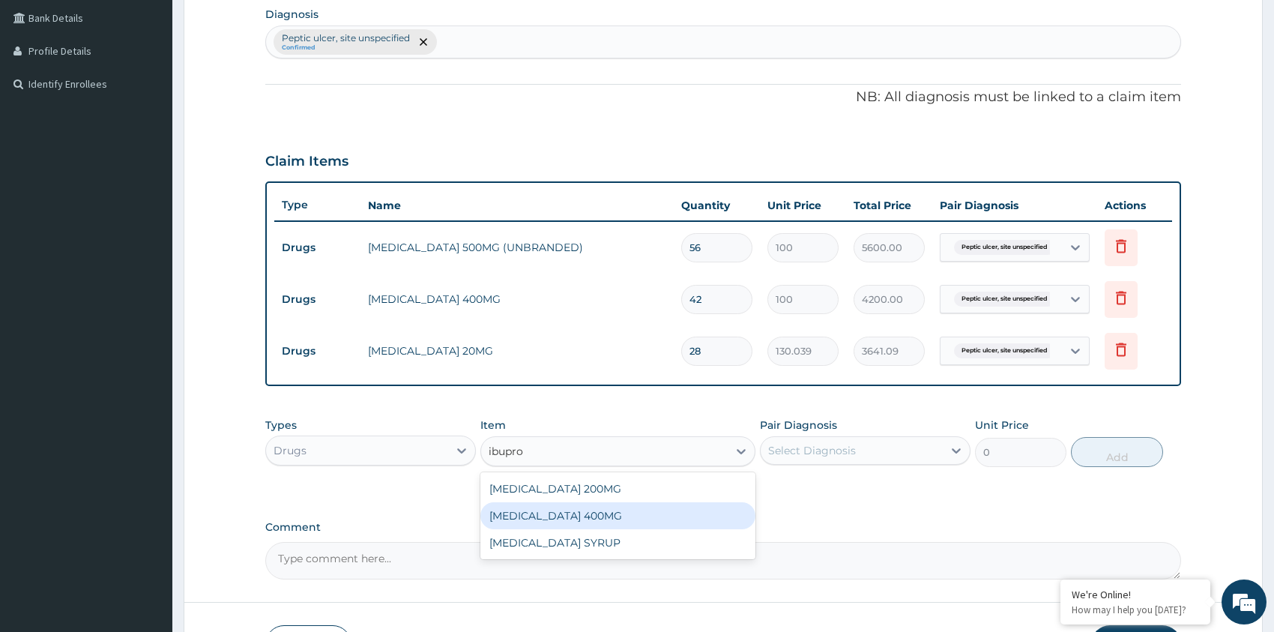
click at [585, 518] on div "IBUPROFEN 400MG" at bounding box center [618, 515] width 275 height 27
type input "80"
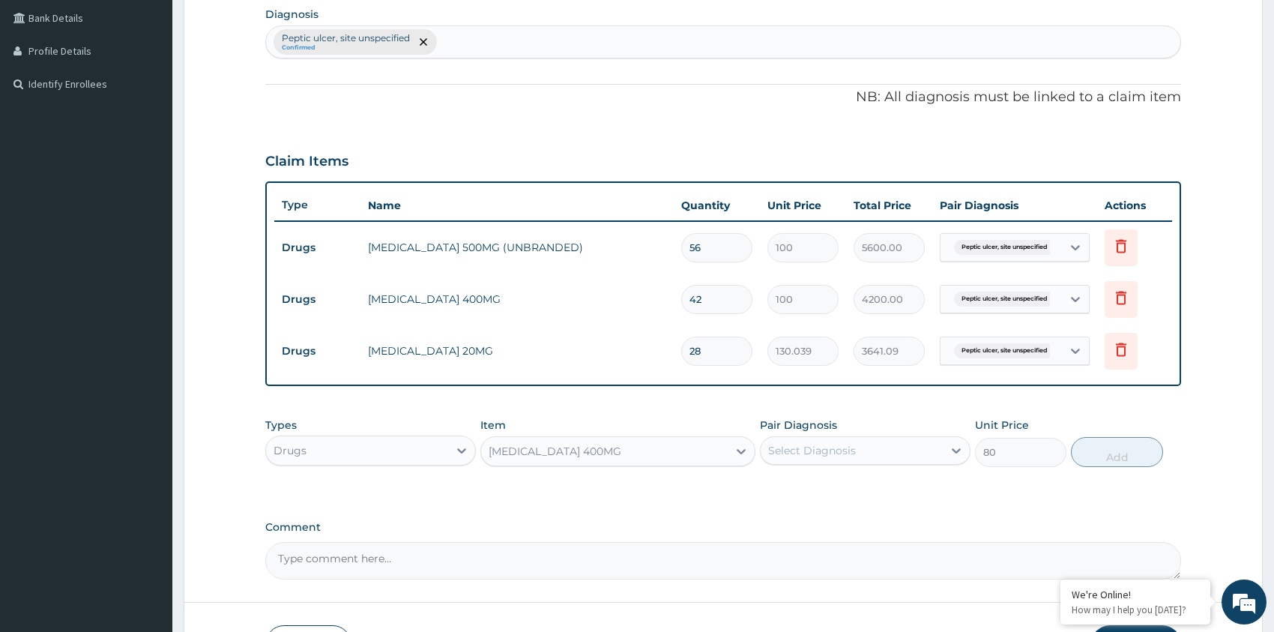
click at [840, 453] on div "Select Diagnosis" at bounding box center [812, 450] width 88 height 15
click at [843, 497] on div "Peptic ulcer, site unspecified" at bounding box center [865, 489] width 211 height 31
checkbox input "true"
click at [1130, 457] on button "Add" at bounding box center [1116, 452] width 91 height 30
type input "0"
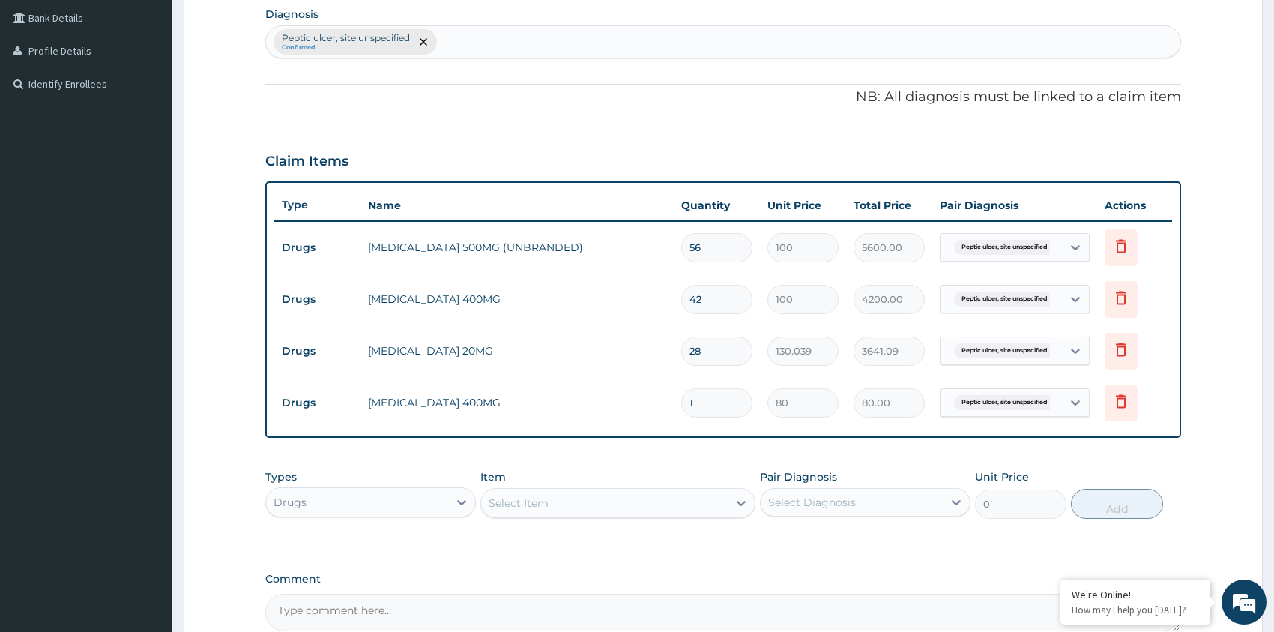
type input "0.00"
type input "6"
type input "480.00"
type input "6"
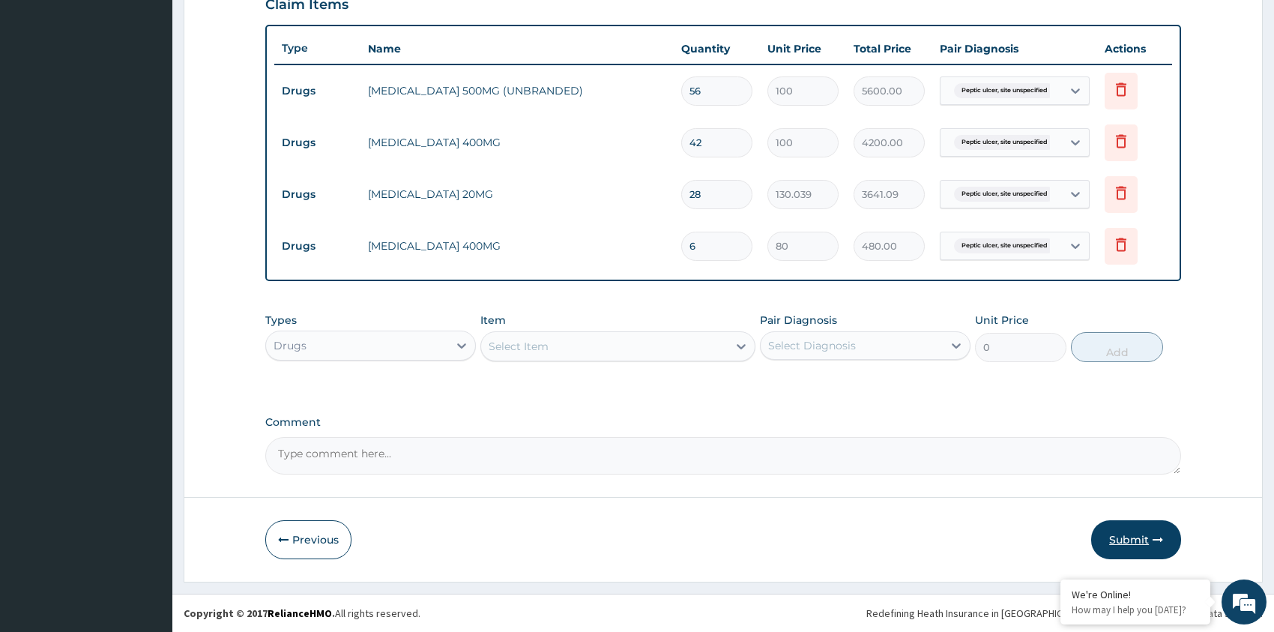
click at [1125, 535] on button "Submit" at bounding box center [1137, 539] width 90 height 39
